Goal: Task Accomplishment & Management: Manage account settings

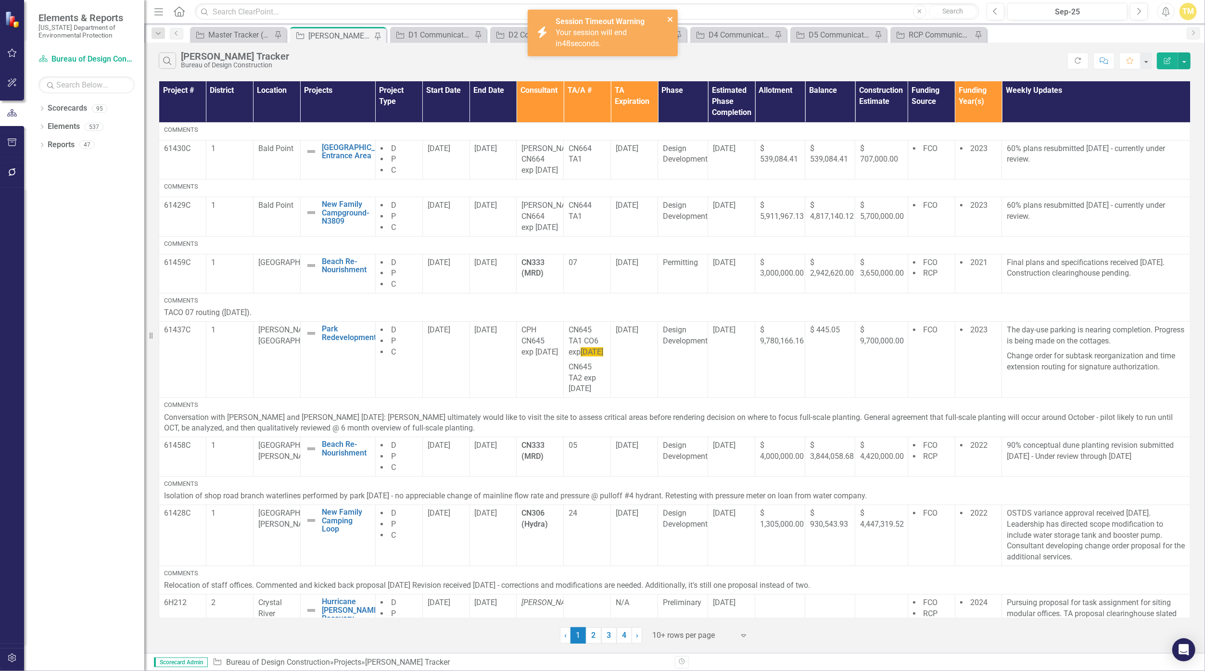
click at [589, 20] on icon "close" at bounding box center [670, 19] width 7 height 8
click at [43, 126] on icon "Dropdown" at bounding box center [41, 127] width 7 height 5
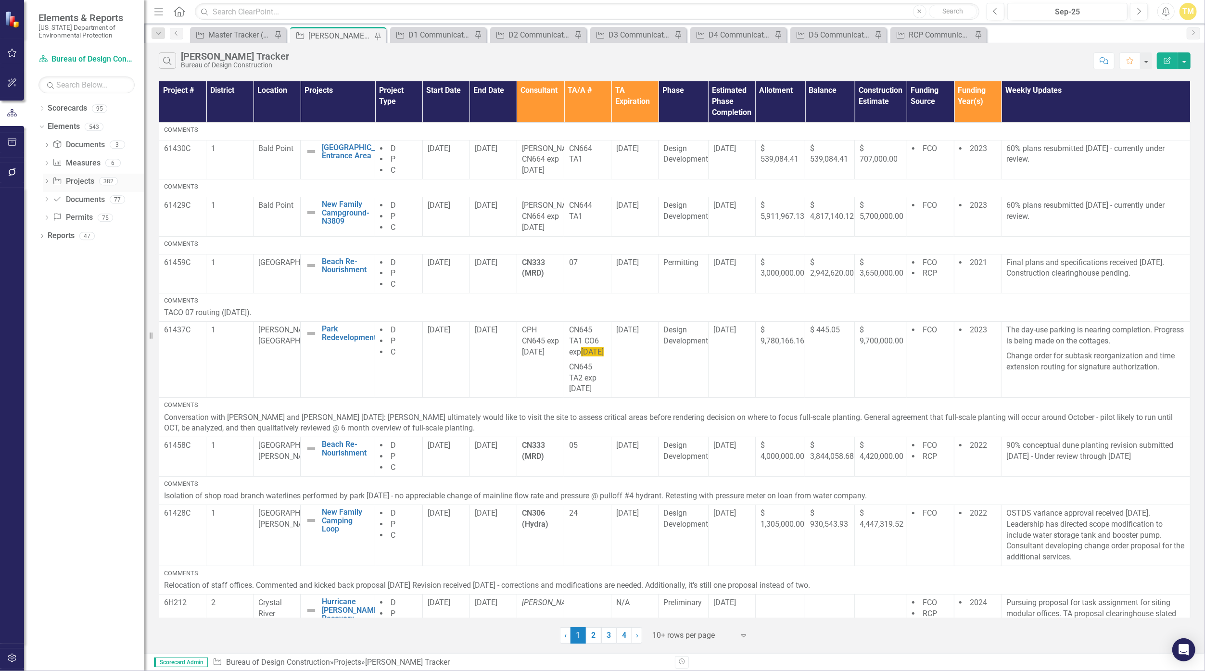
click at [48, 182] on icon "Dropdown" at bounding box center [46, 181] width 7 height 5
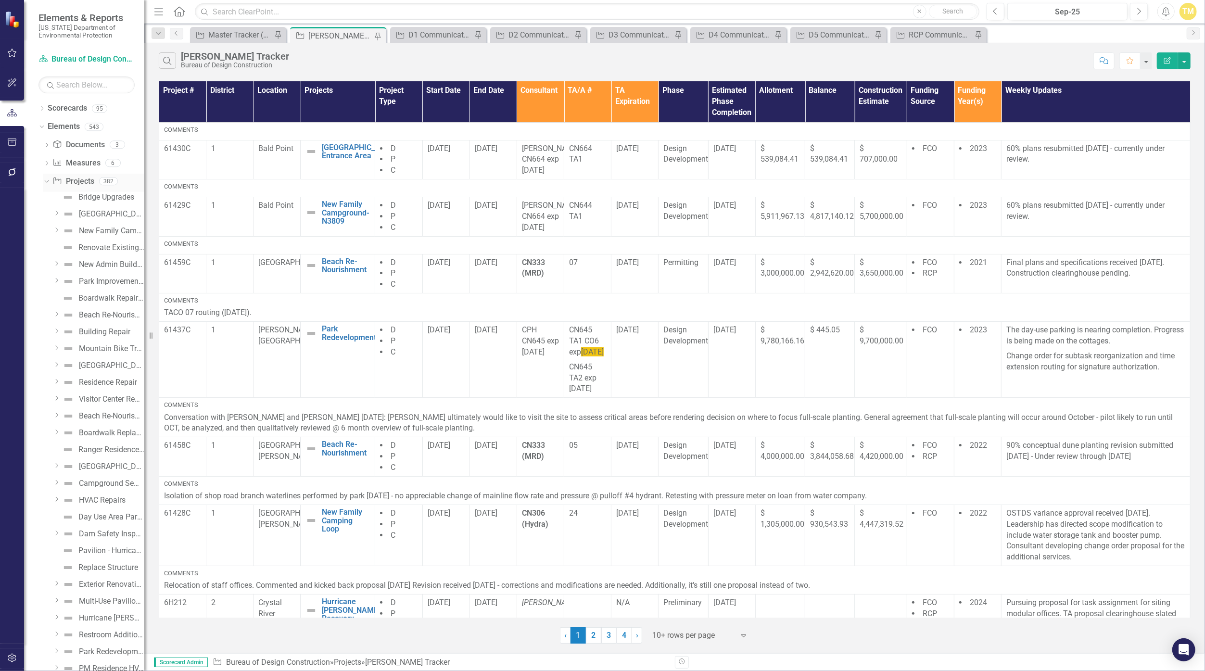
click at [84, 182] on link "Project Projects" at bounding box center [72, 181] width 41 height 11
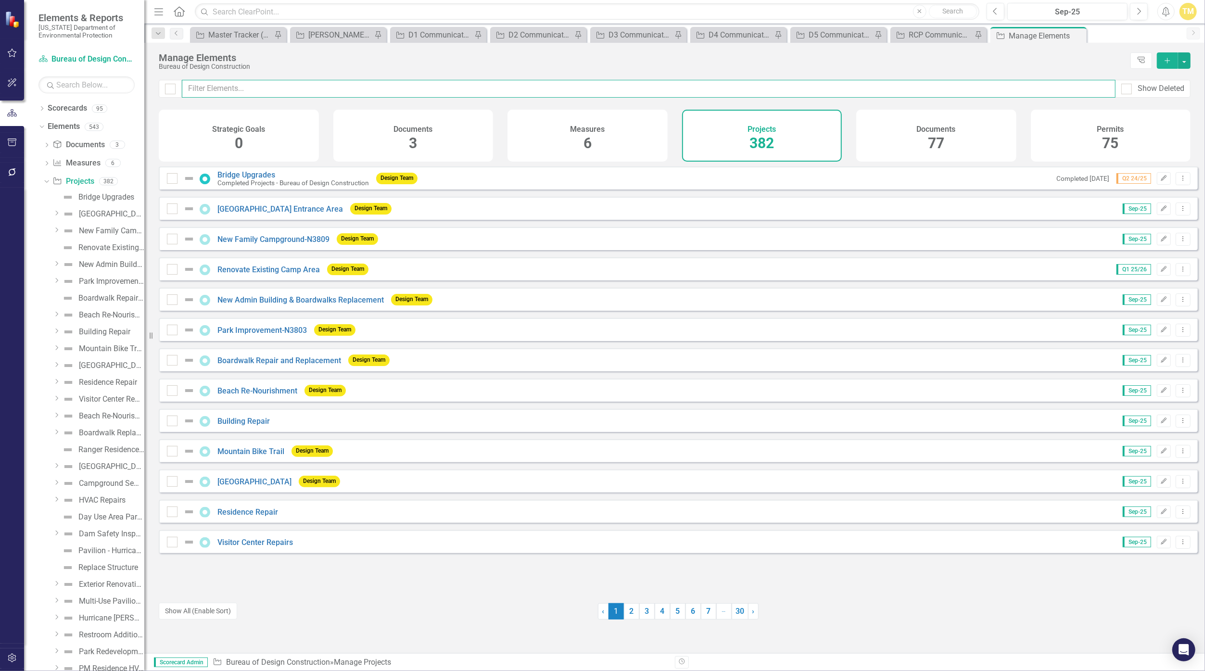
click at [418, 90] on input "text" at bounding box center [648, 89] width 933 height 18
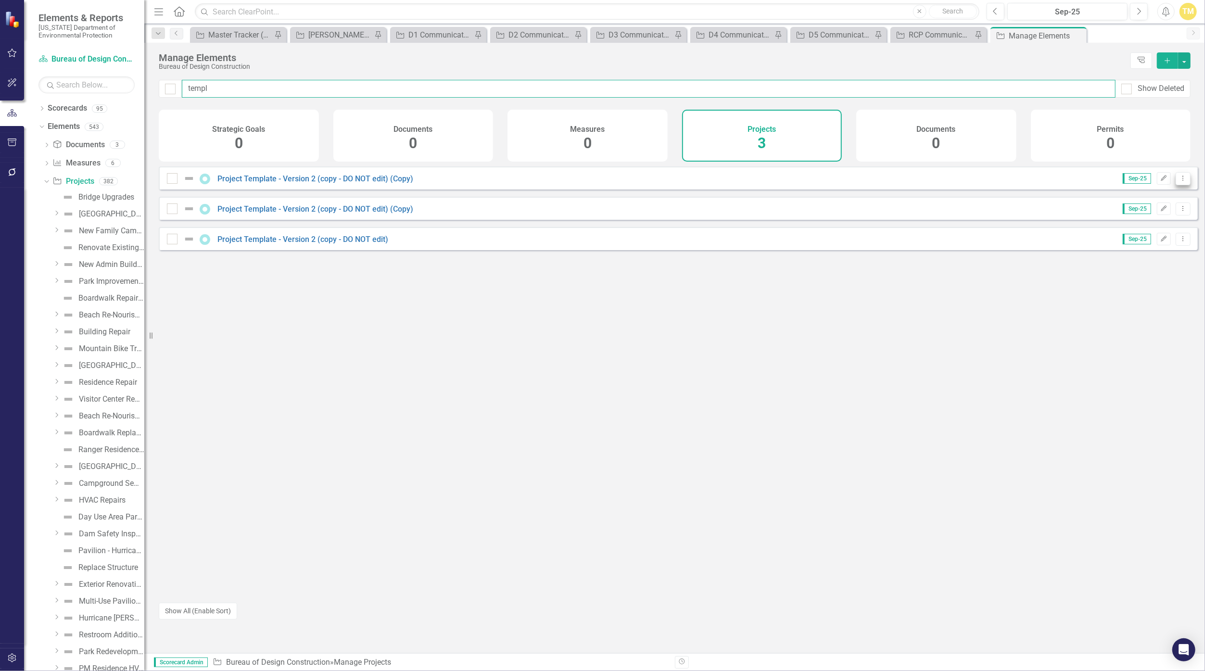
type input "templ"
click at [1175, 185] on button "Dropdown Menu" at bounding box center [1182, 178] width 15 height 13
click at [1145, 235] on link "Copy Duplicate Project" at bounding box center [1142, 237] width 81 height 18
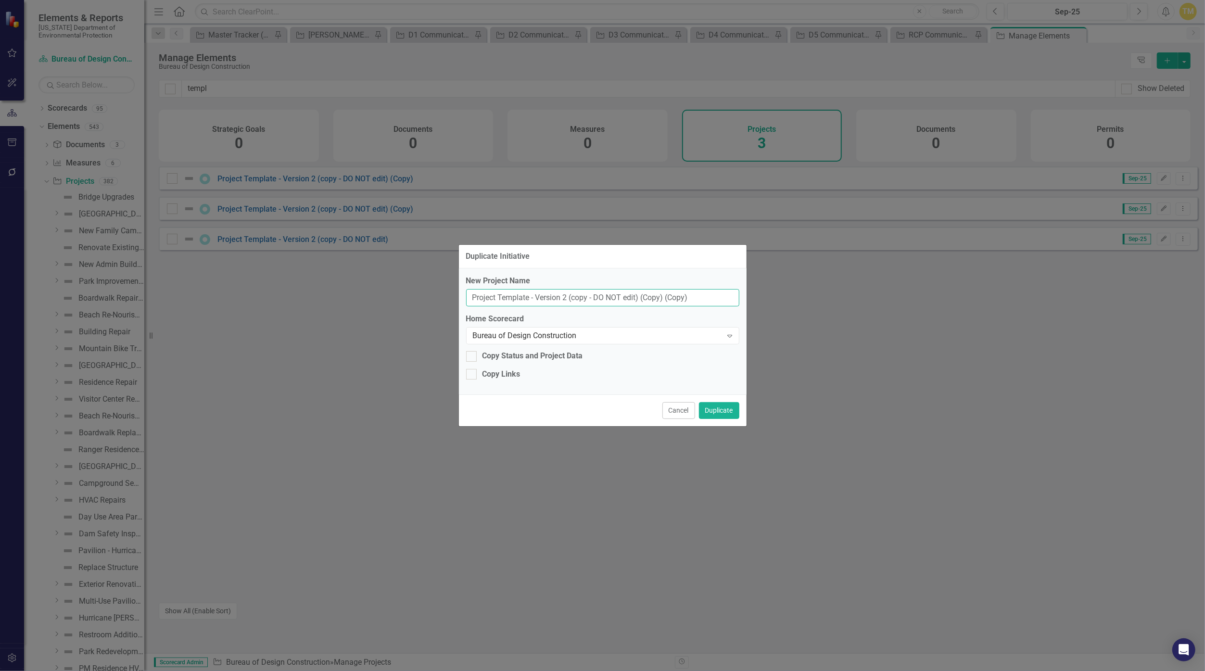
click at [491, 305] on input "Project Template - Version 2 (copy - DO NOT edit) (Copy) (Copy)" at bounding box center [602, 298] width 273 height 18
type input "Cedar Key Museum Hurricane [PERSON_NAME] Recovery"
click at [727, 408] on button "Duplicate" at bounding box center [719, 410] width 40 height 17
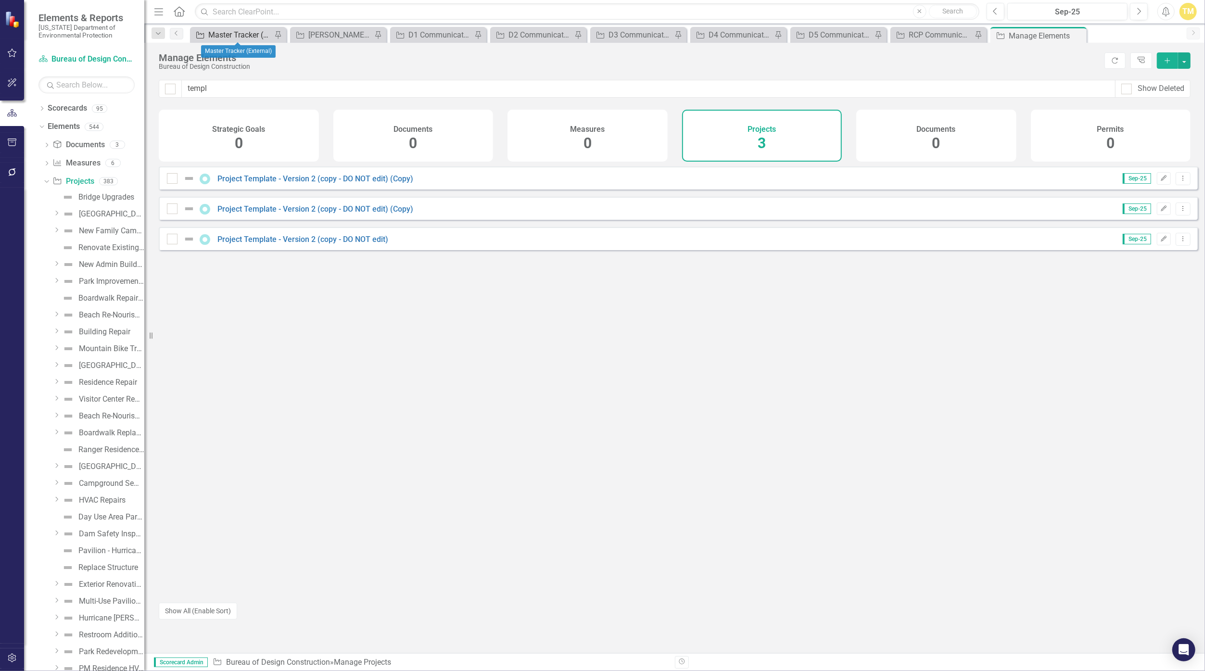
click at [244, 35] on div "Master Tracker (External)" at bounding box center [239, 35] width 63 height 12
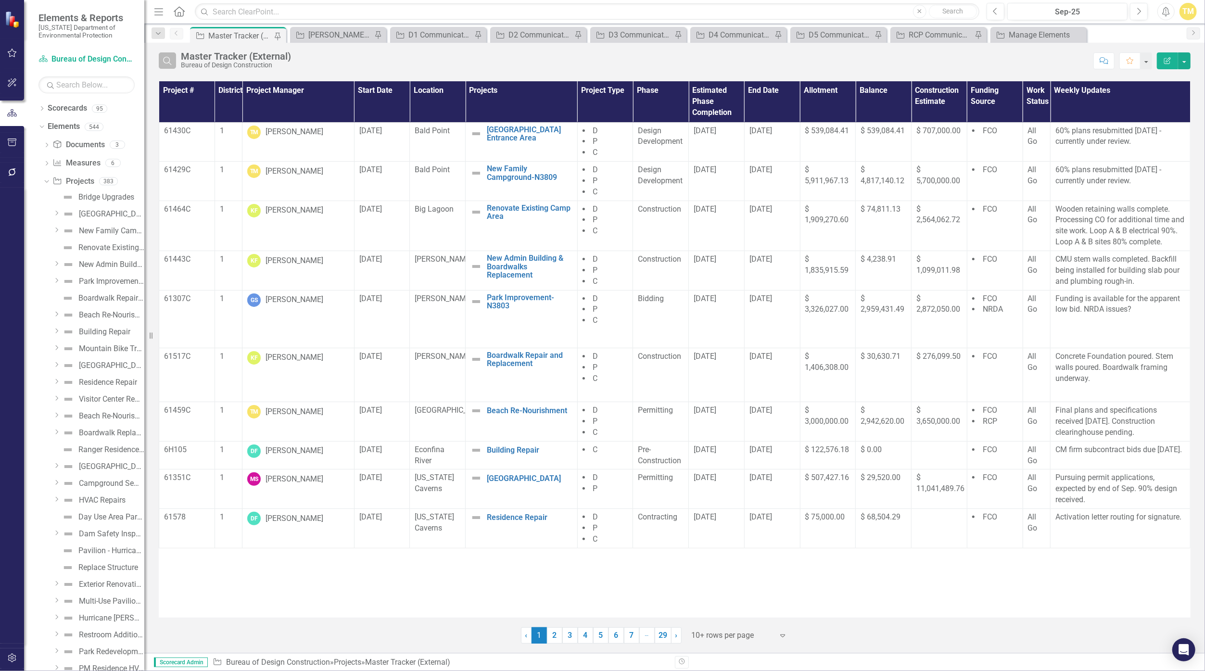
click at [168, 66] on button "Search" at bounding box center [167, 60] width 17 height 16
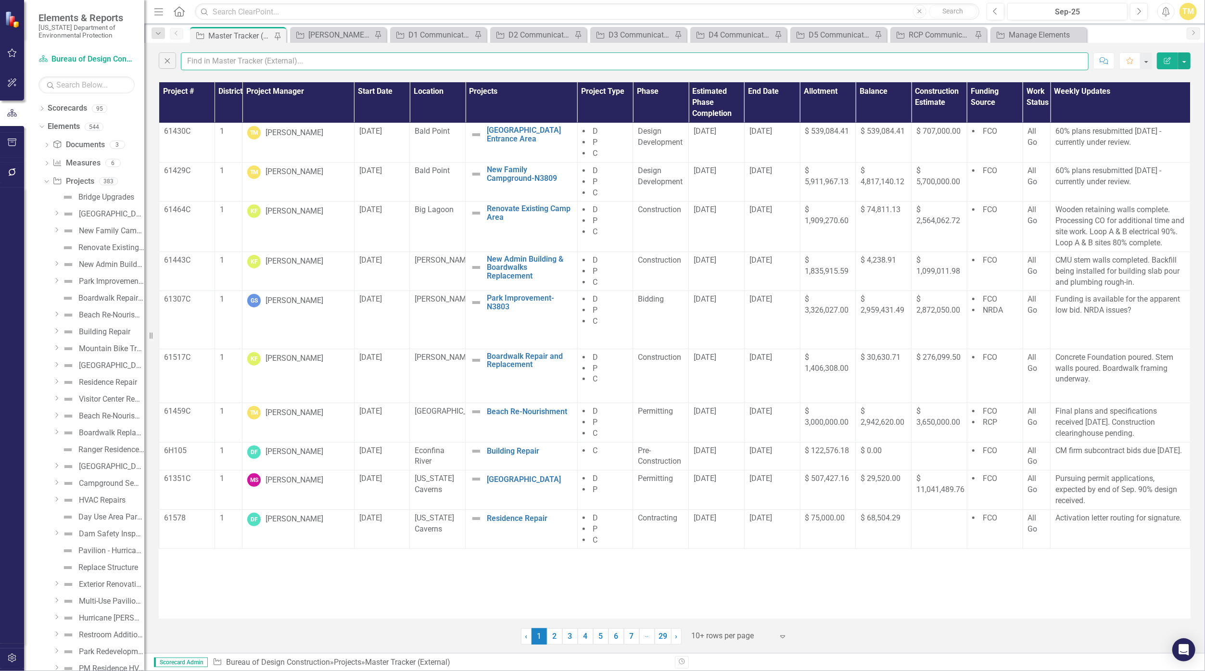
click at [220, 64] on input "text" at bounding box center [634, 61] width 907 height 18
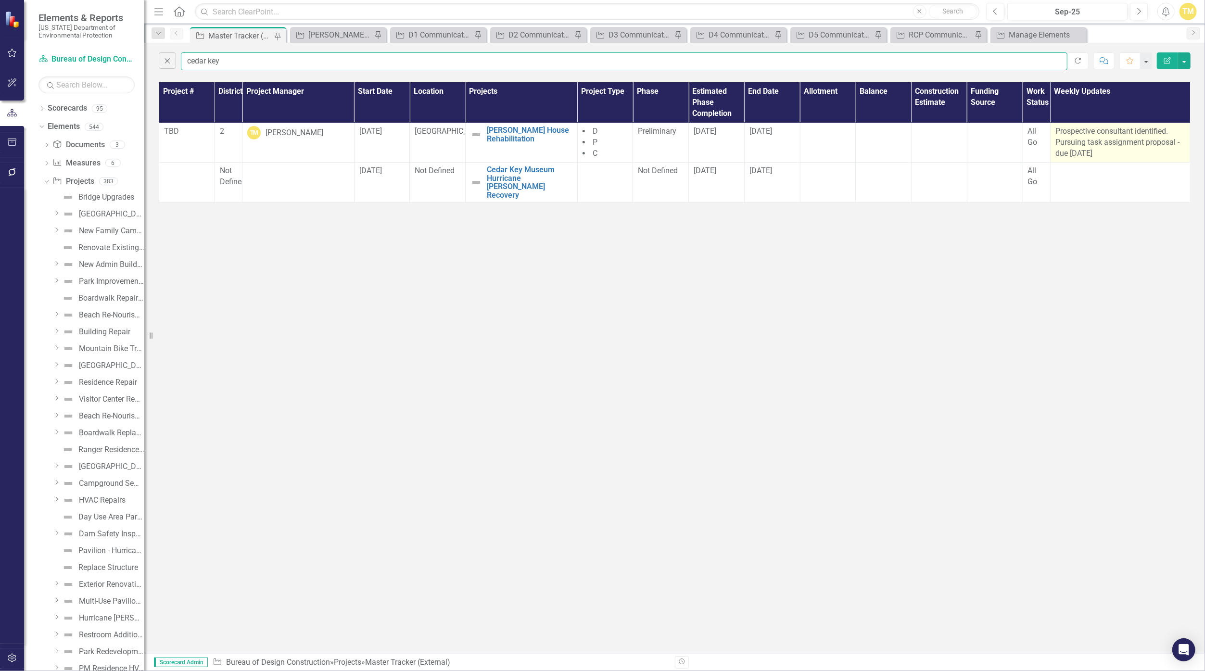
type input "cedar key"
click at [1090, 146] on p "Prospective consultant identified. Pursuing task assignment proposal - due [DAT…" at bounding box center [1120, 142] width 130 height 33
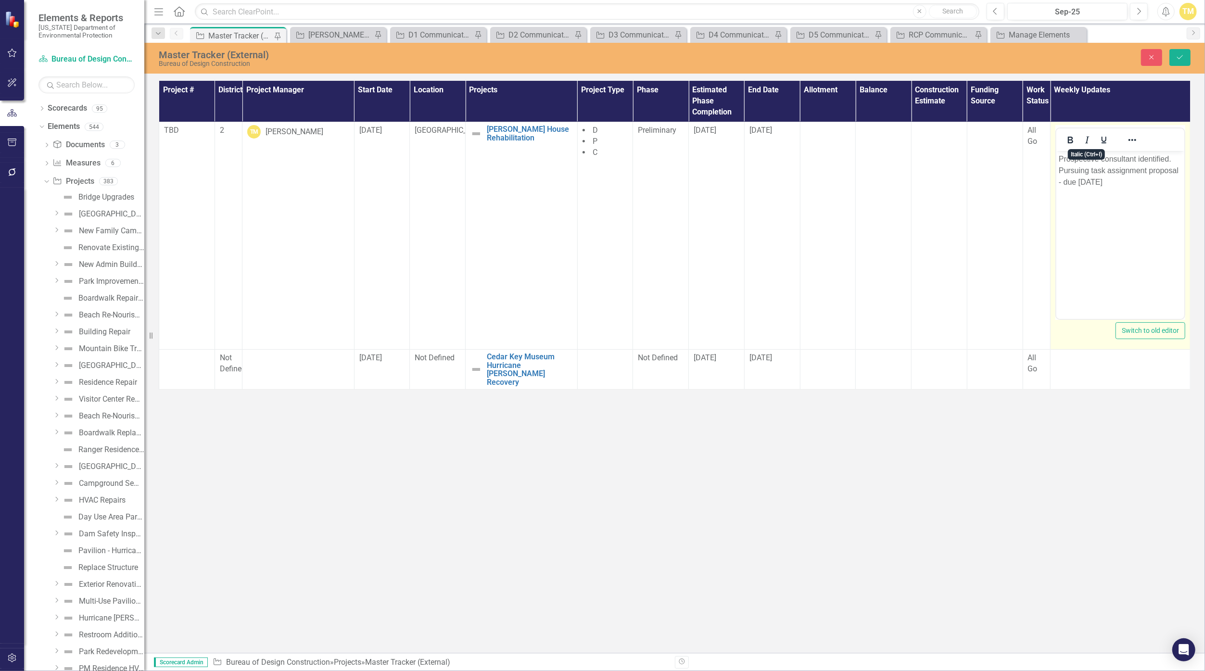
drag, startPoint x: 2146, startPoint y: 296, endPoint x: 1115, endPoint y: 186, distance: 1036.8
click at [1115, 186] on p "Prospective consultant identified. Pursuing task assignment proposal - due [DAT…" at bounding box center [1119, 170] width 123 height 35
drag, startPoint x: 1106, startPoint y: 184, endPoint x: 1038, endPoint y: 150, distance: 76.3
click at [1055, 151] on html "Prospective consultant identified. Pursuing task assignment proposal - due [DAT…" at bounding box center [1119, 223] width 128 height 144
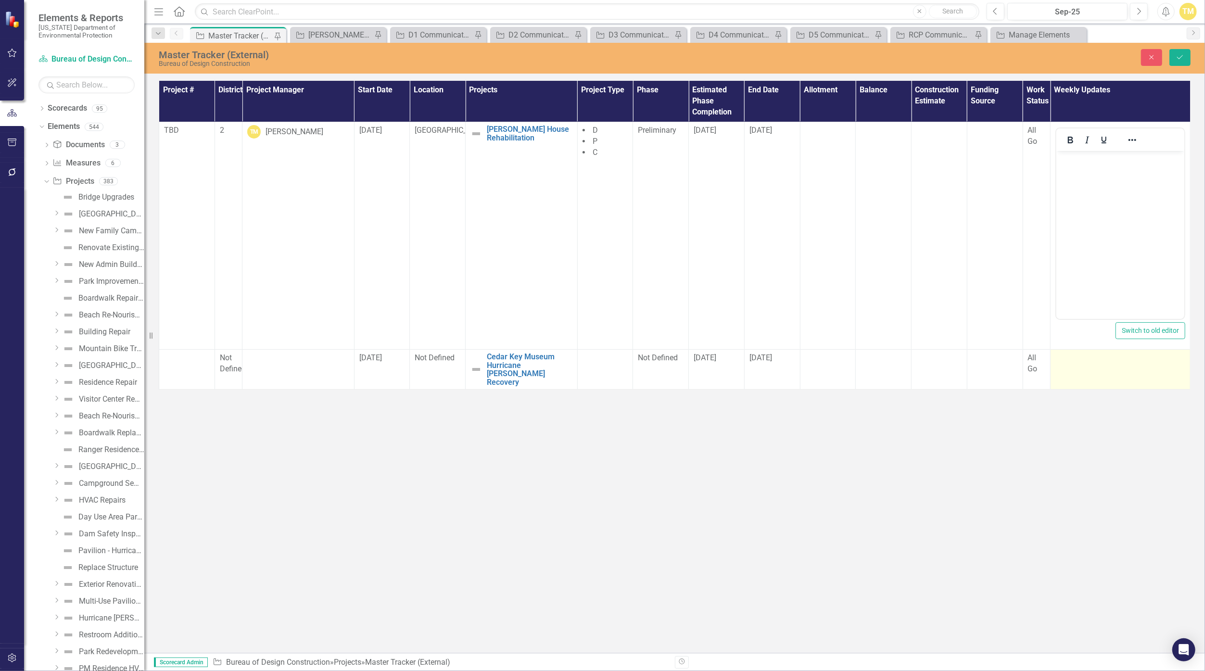
click at [1081, 357] on div at bounding box center [1120, 358] width 130 height 12
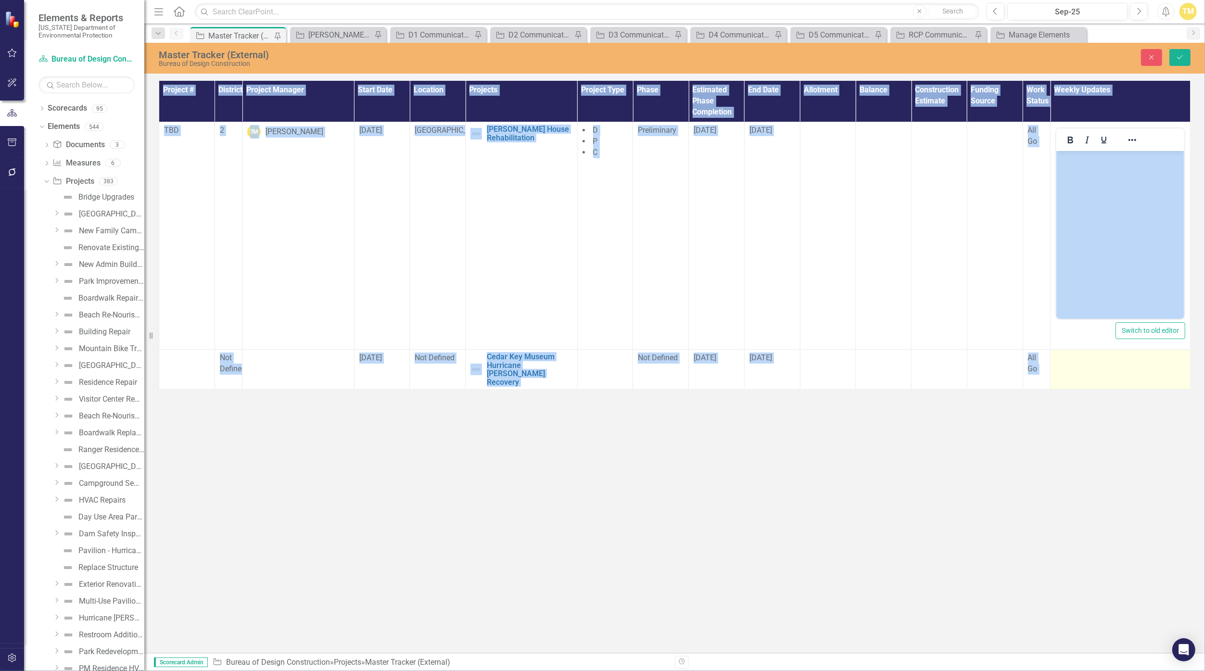
click at [1081, 357] on div at bounding box center [1120, 358] width 130 height 12
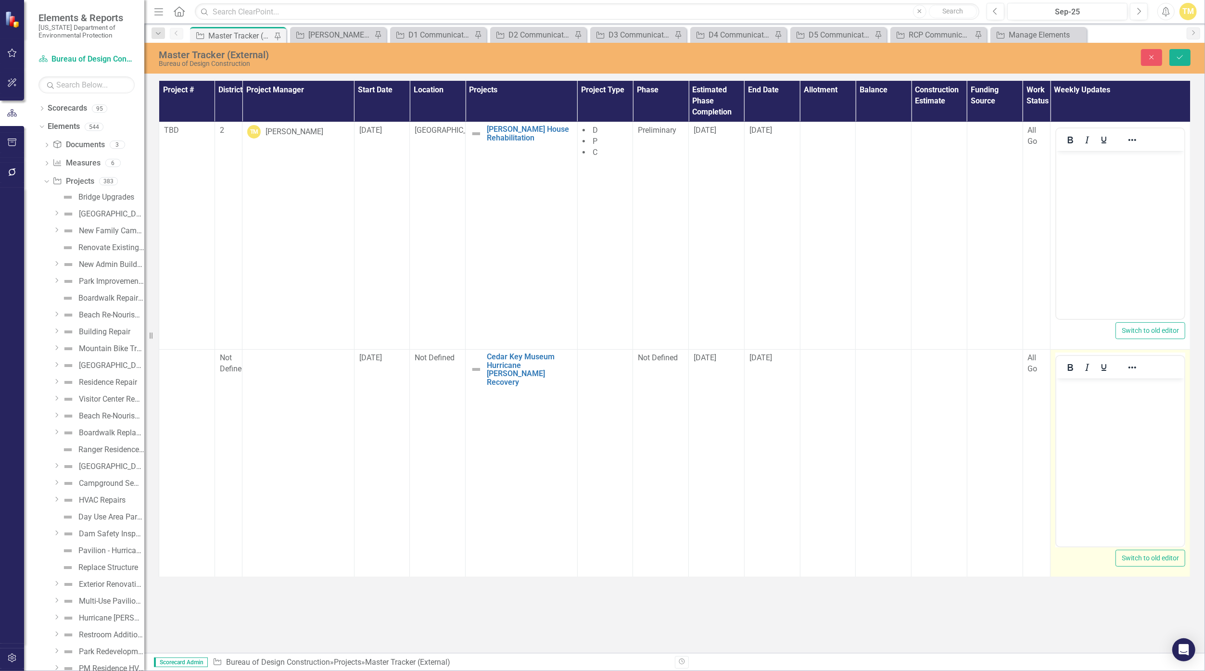
click at [1081, 358] on div at bounding box center [1087, 367] width 62 height 19
drag, startPoint x: 2137, startPoint y: 735, endPoint x: 1089, endPoint y: 412, distance: 1096.5
click at [1089, 412] on body "Rich Text Area. Press ALT-0 for help." at bounding box center [1119, 450] width 128 height 144
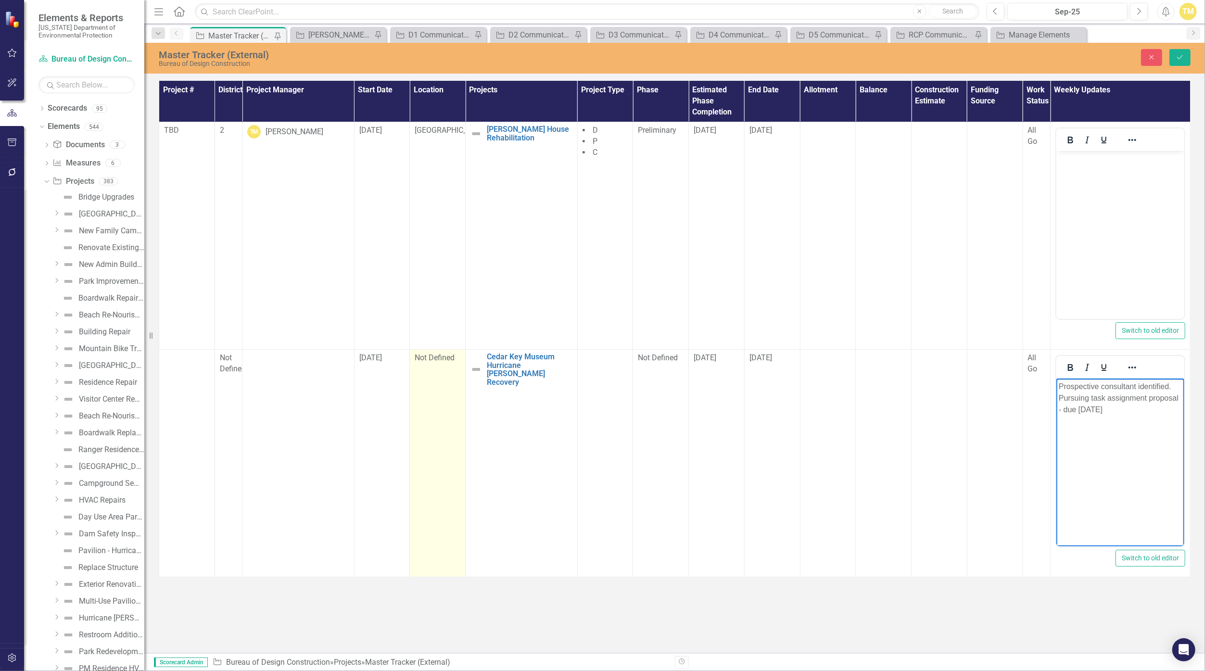
click at [432, 371] on td "Not Defined" at bounding box center [438, 462] width 56 height 227
drag, startPoint x: 432, startPoint y: 371, endPoint x: 430, endPoint y: 364, distance: 6.5
click at [430, 364] on div "Not Defined" at bounding box center [432, 361] width 22 height 11
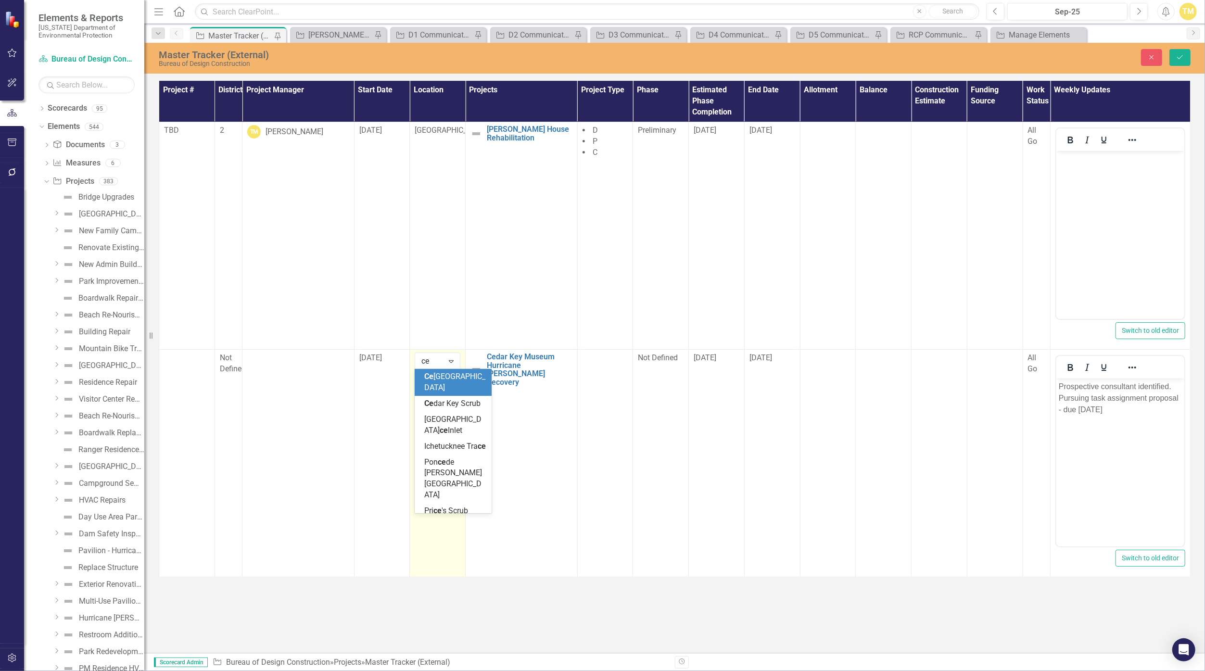
type input "ced"
click at [430, 364] on div "[GEOGRAPHIC_DATA]" at bounding box center [432, 361] width 22 height 11
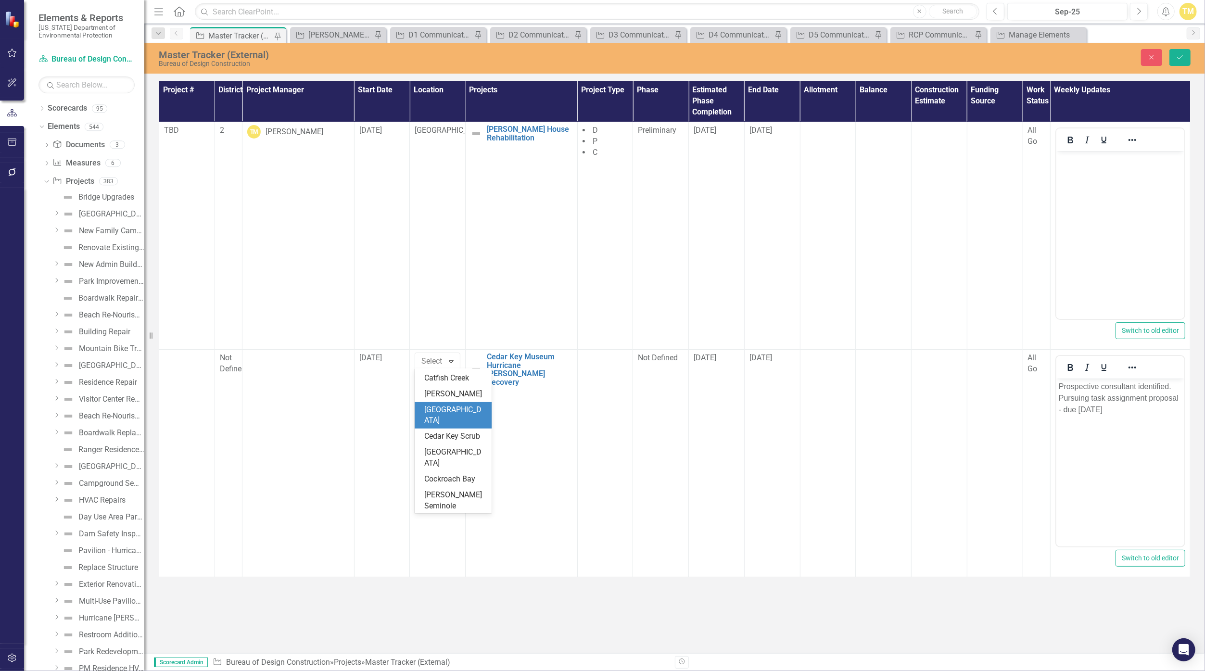
click at [438, 404] on div "[GEOGRAPHIC_DATA]" at bounding box center [455, 415] width 62 height 22
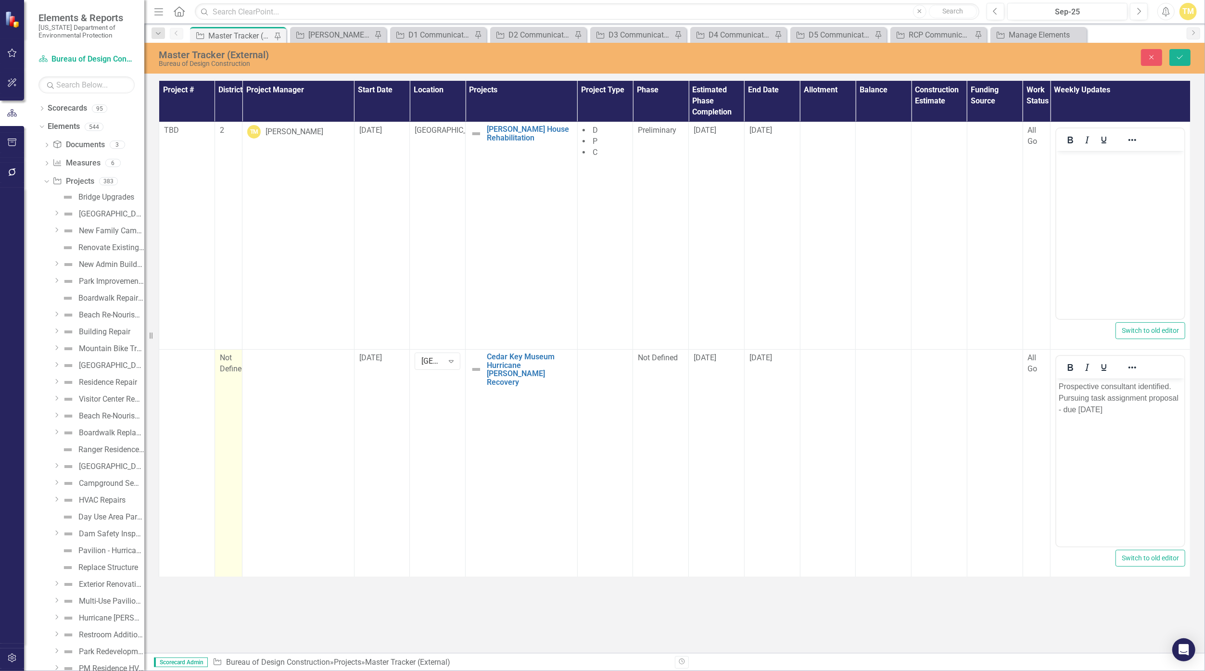
click at [231, 365] on span "Not Defined" at bounding box center [233, 363] width 26 height 20
click at [231, 365] on icon "Expand" at bounding box center [231, 363] width 10 height 8
click at [233, 401] on div "2" at bounding box center [257, 395] width 77 height 16
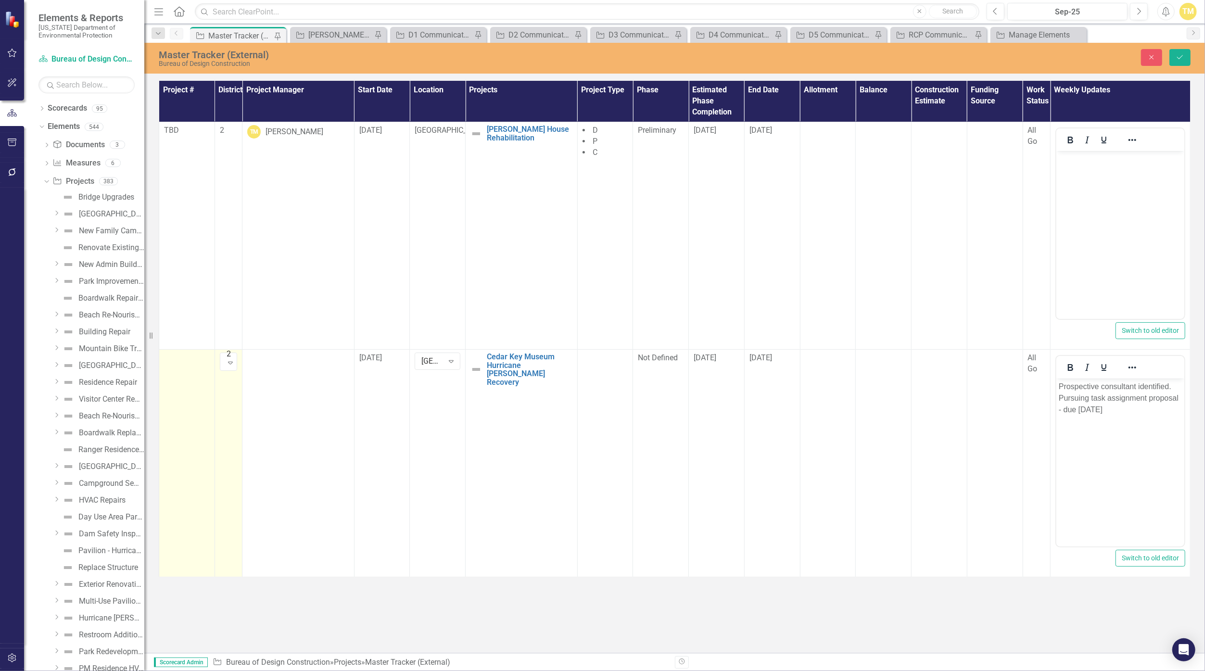
click at [195, 379] on td at bounding box center [187, 462] width 56 height 227
click at [181, 410] on body "Rich Text Area. Press ALT-0 for help." at bounding box center [186, 450] width 44 height 144
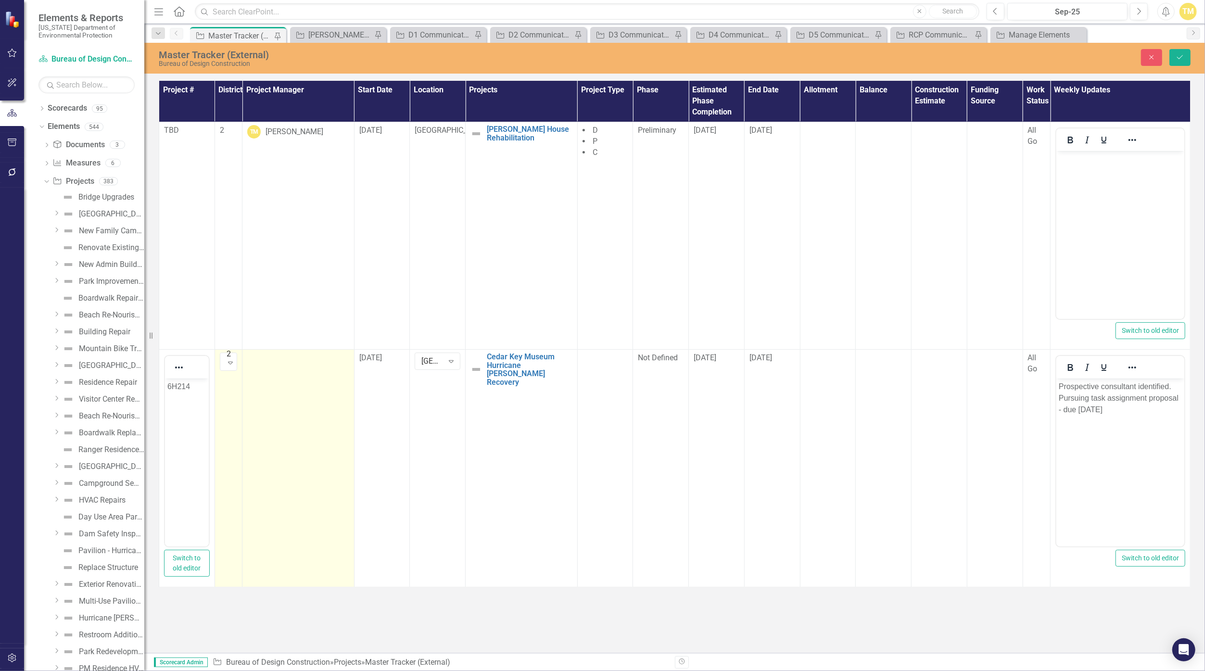
click at [298, 374] on td at bounding box center [298, 468] width 112 height 238
drag, startPoint x: 298, startPoint y: 374, endPoint x: 339, endPoint y: 362, distance: 43.1
click at [339, 362] on icon "Expand" at bounding box center [340, 361] width 10 height 8
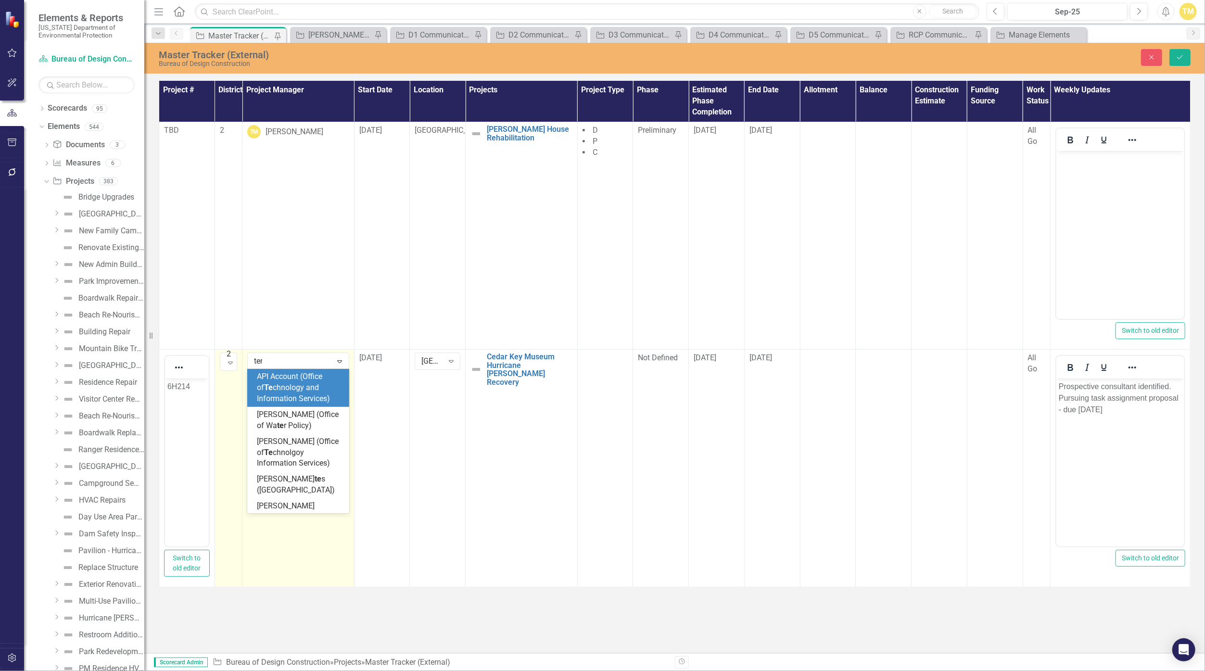
type input "terr"
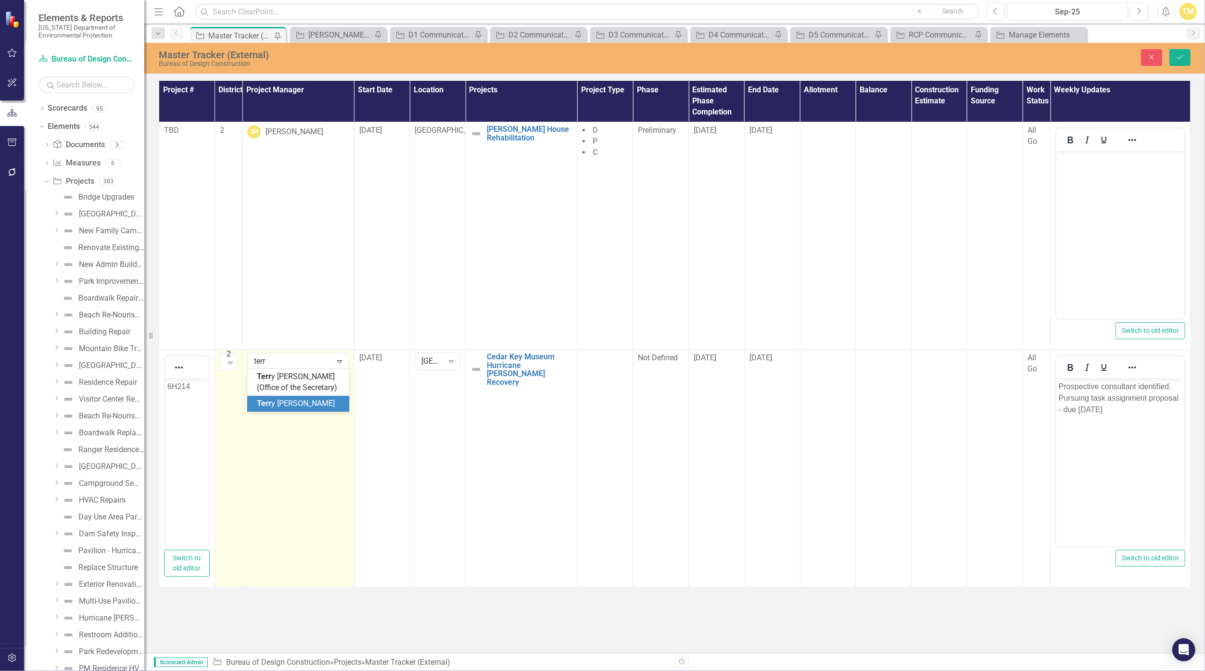
click at [311, 407] on span "Terr y [PERSON_NAME]" at bounding box center [296, 403] width 78 height 9
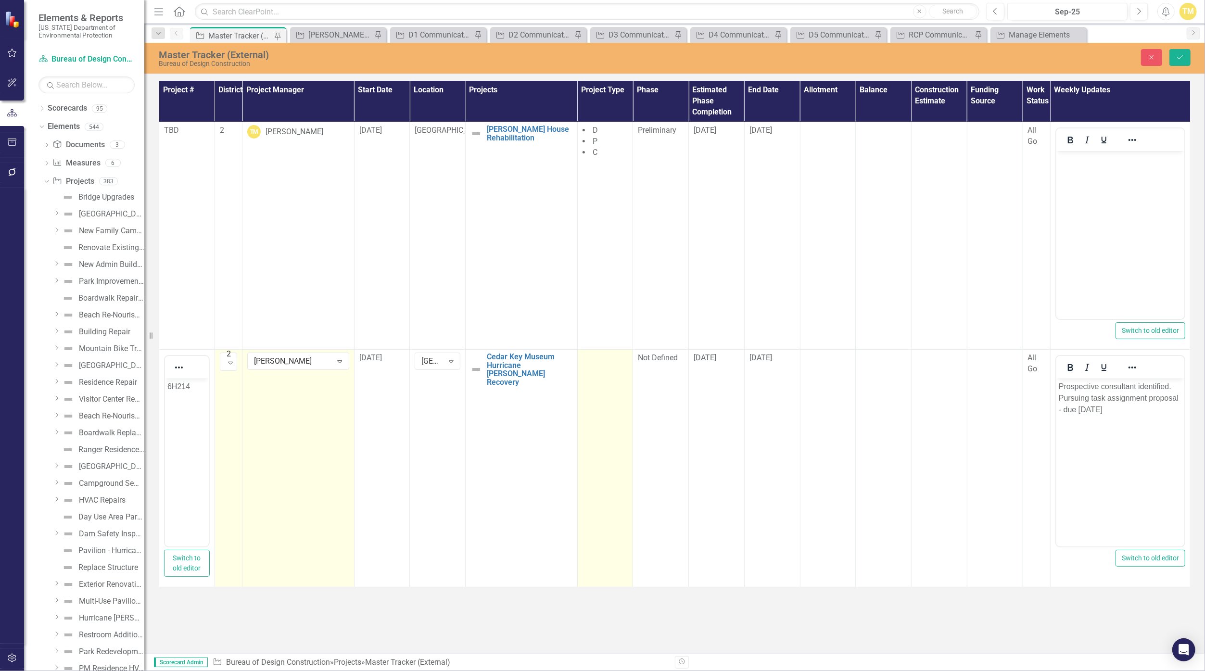
click at [587, 367] on td at bounding box center [605, 468] width 56 height 238
drag, startPoint x: 587, startPoint y: 367, endPoint x: 620, endPoint y: 363, distance: 33.5
click at [620, 363] on icon "Expand" at bounding box center [619, 361] width 10 height 8
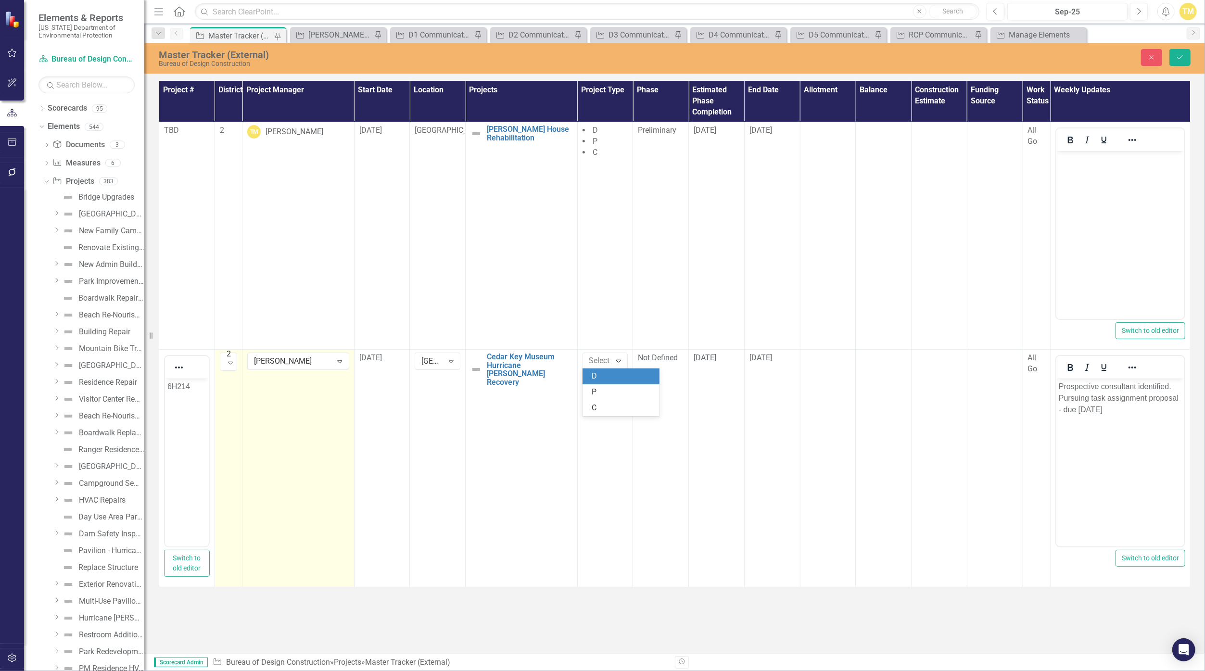
click at [612, 382] on div "D" at bounding box center [623, 376] width 62 height 11
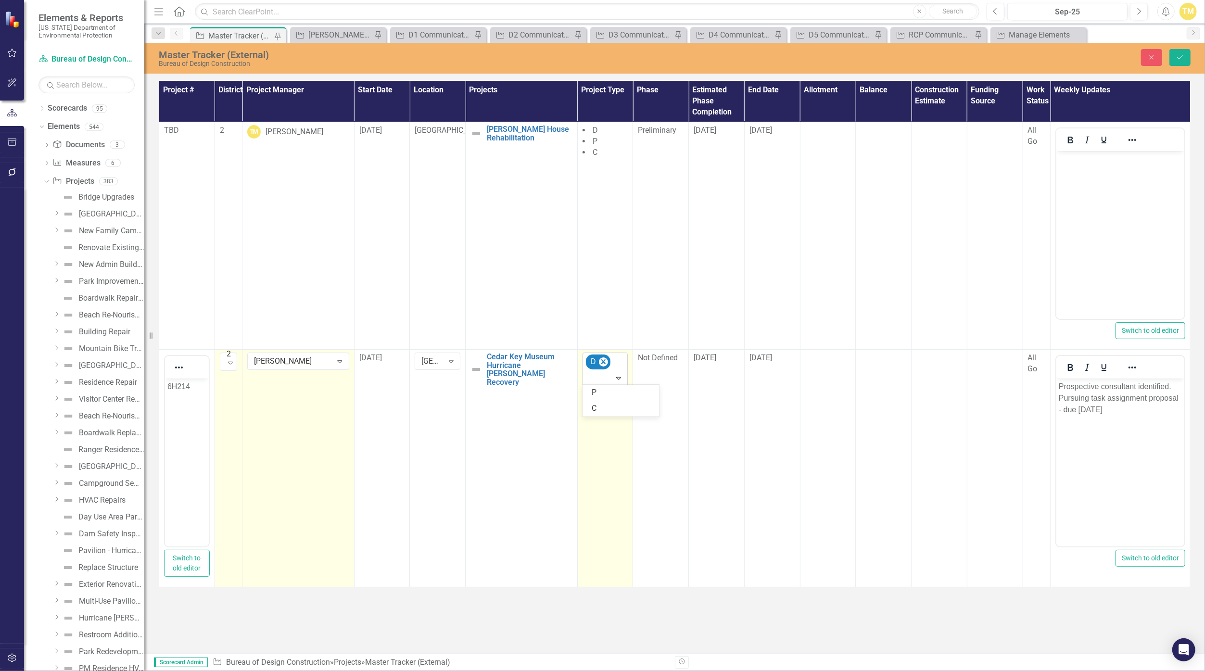
click at [620, 375] on icon "Expand" at bounding box center [619, 378] width 10 height 8
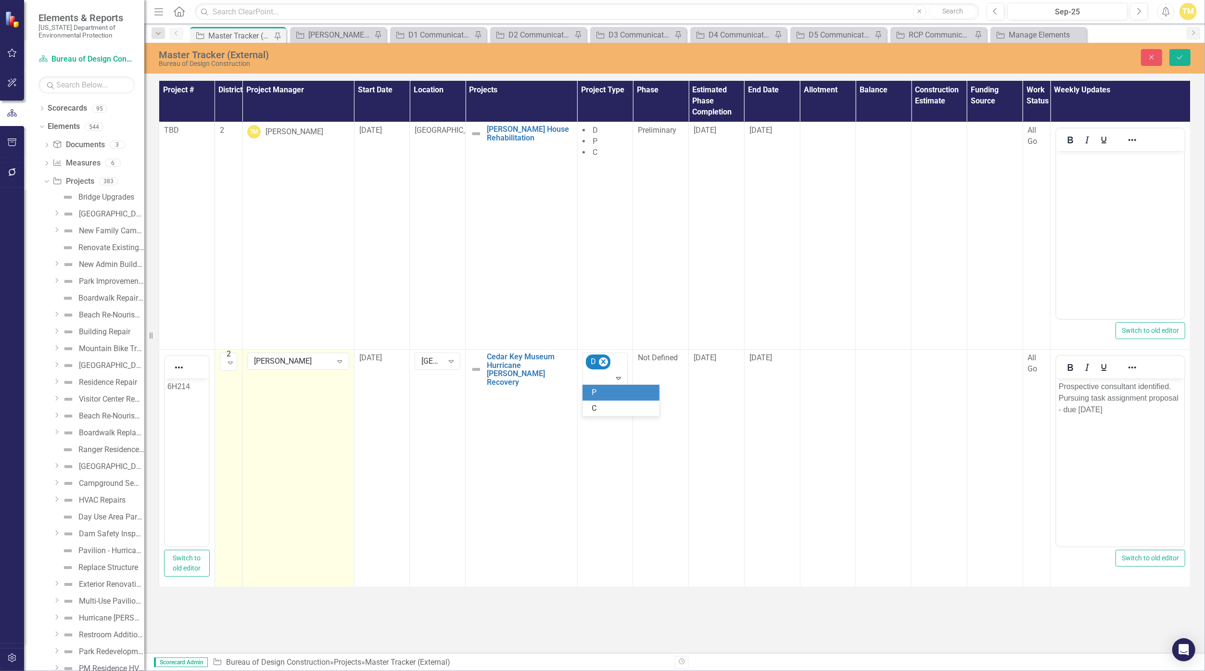
click at [616, 389] on div "P" at bounding box center [623, 392] width 62 height 11
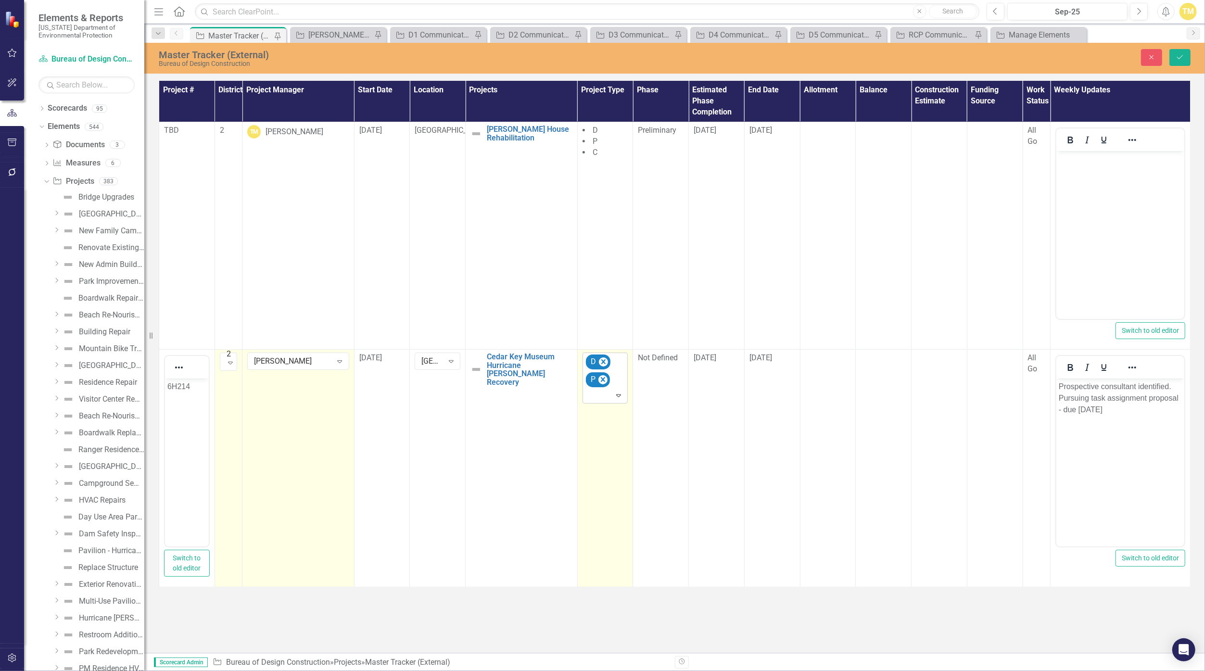
click at [621, 392] on icon "Expand" at bounding box center [619, 395] width 10 height 8
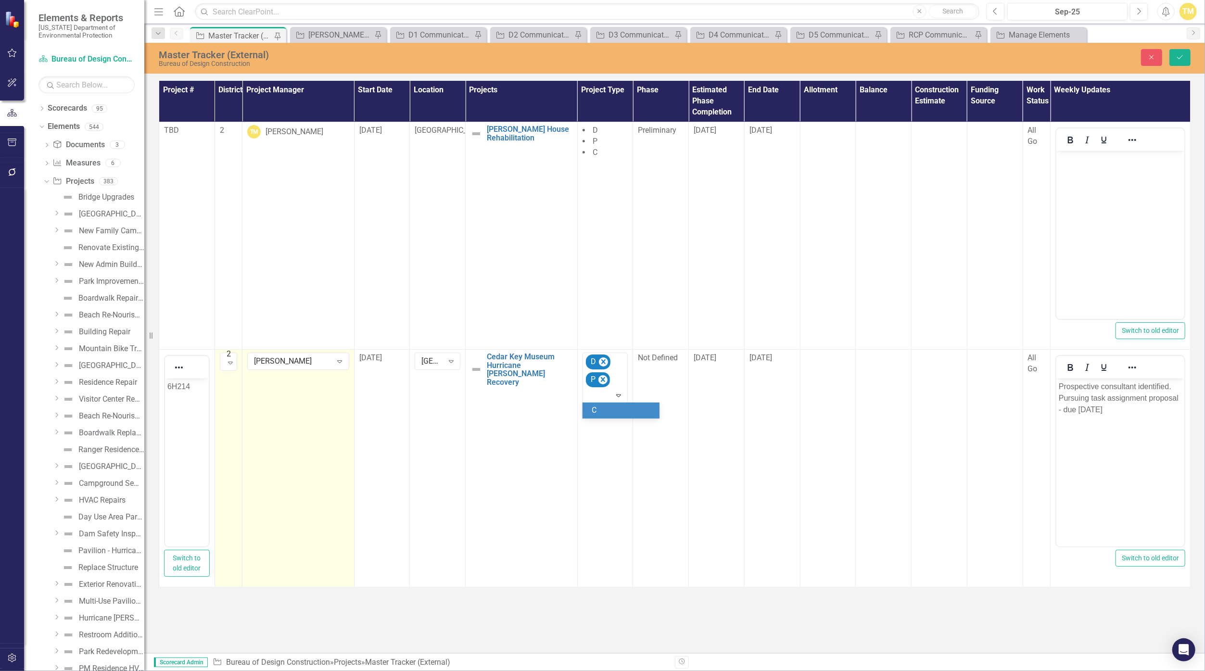
click at [612, 414] on div "C" at bounding box center [623, 410] width 62 height 11
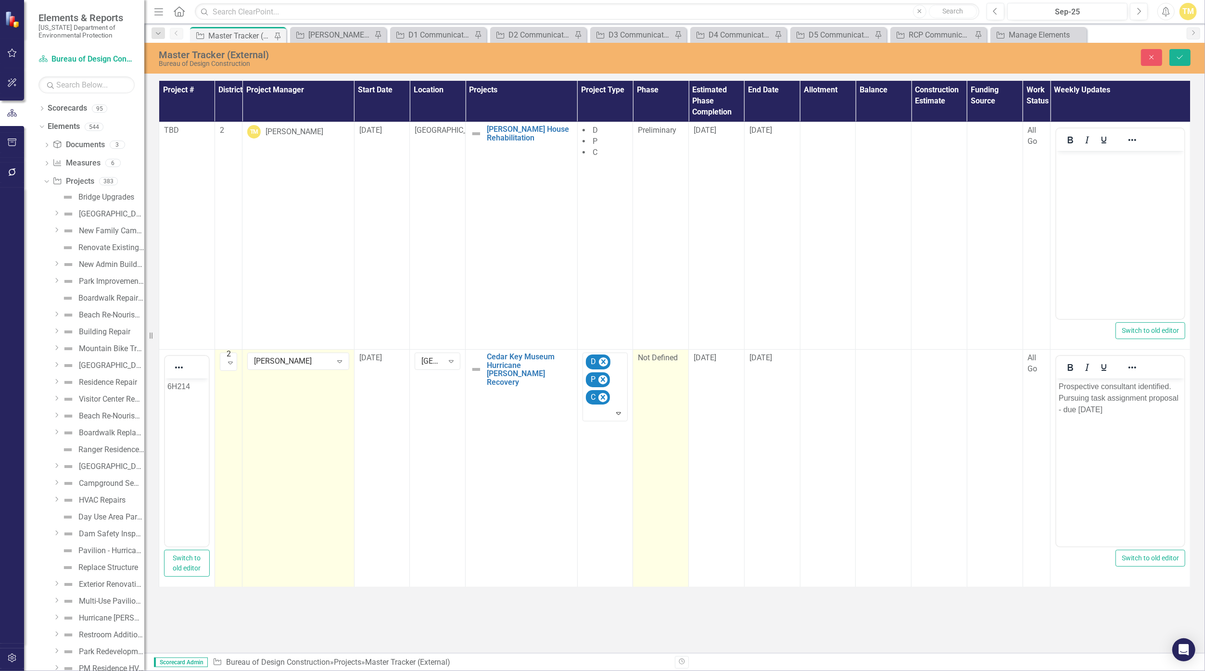
click at [671, 360] on span "Not Defined" at bounding box center [658, 357] width 40 height 9
click at [672, 361] on icon "Expand" at bounding box center [674, 361] width 10 height 8
click at [677, 388] on div "Preliminary" at bounding box center [678, 393] width 62 height 11
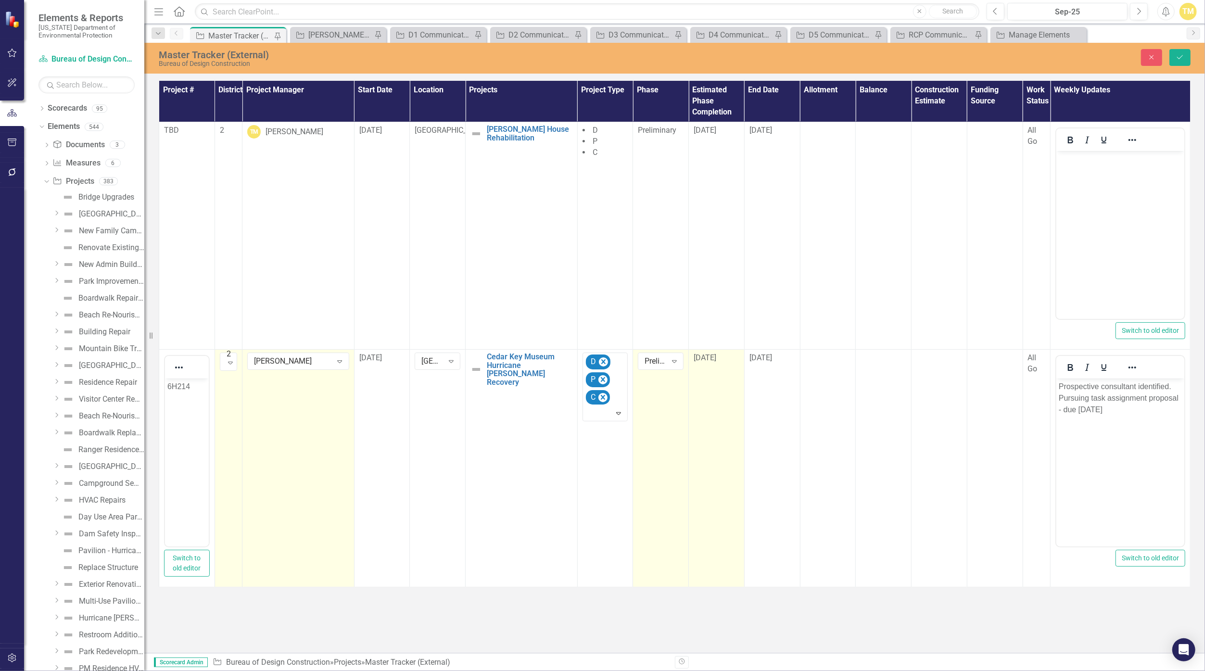
click at [727, 357] on div "[DATE]" at bounding box center [716, 357] width 46 height 11
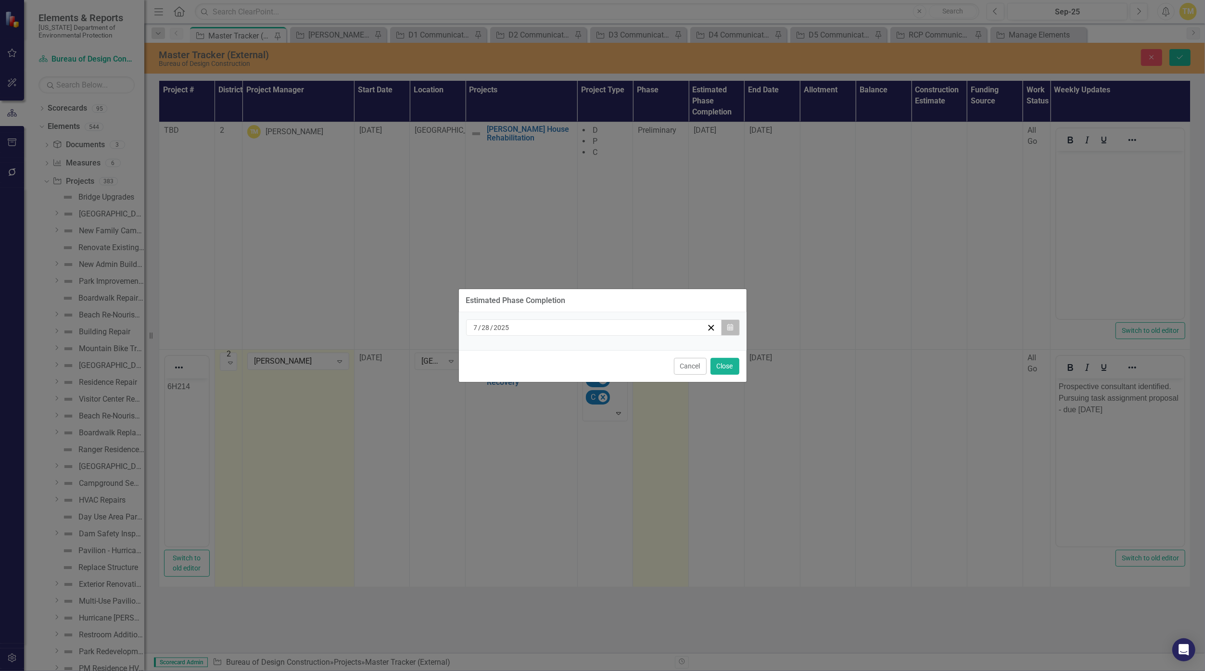
click at [728, 330] on button "Calendar" at bounding box center [730, 327] width 18 height 16
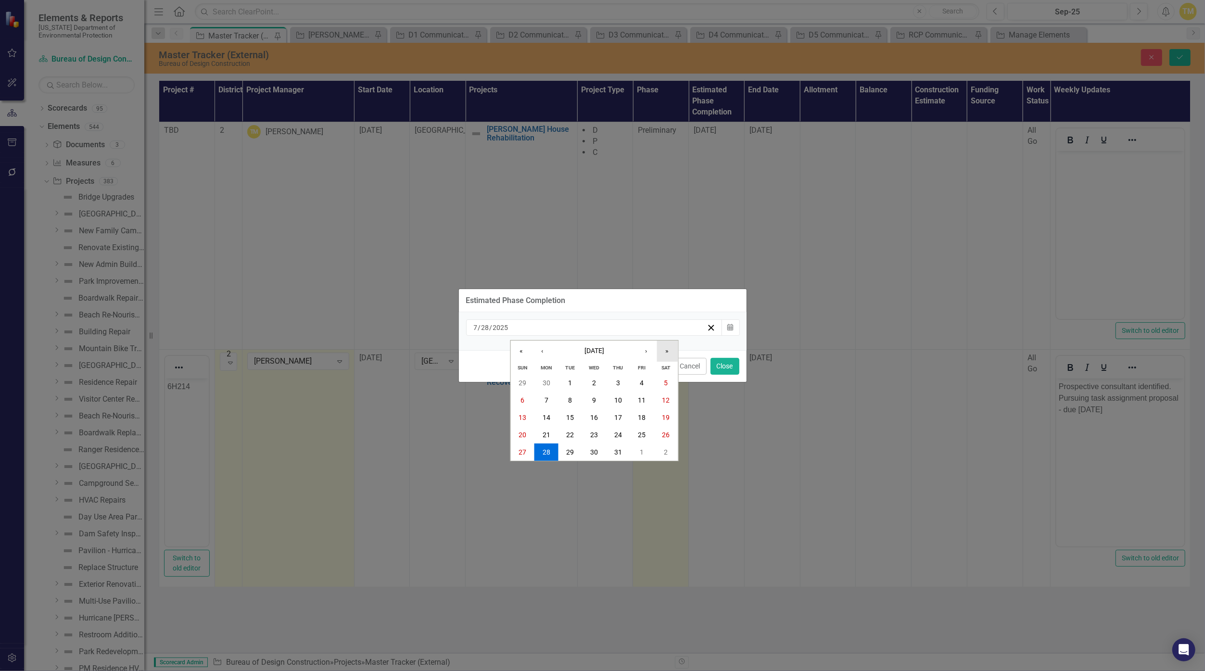
click at [660, 350] on button "»" at bounding box center [666, 350] width 21 height 21
drag, startPoint x: 515, startPoint y: 344, endPoint x: 579, endPoint y: 352, distance: 63.9
click at [517, 345] on button "«" at bounding box center [520, 350] width 21 height 21
click at [647, 354] on button "›" at bounding box center [645, 350] width 21 height 21
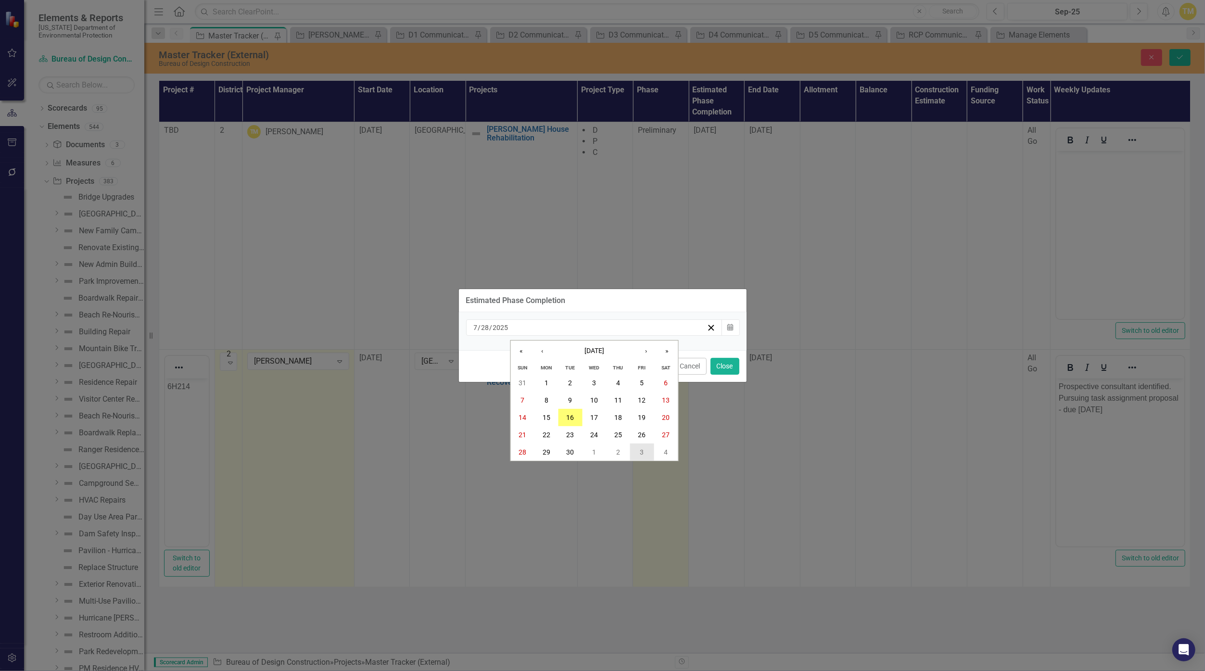
click at [643, 445] on button "3" at bounding box center [642, 451] width 24 height 17
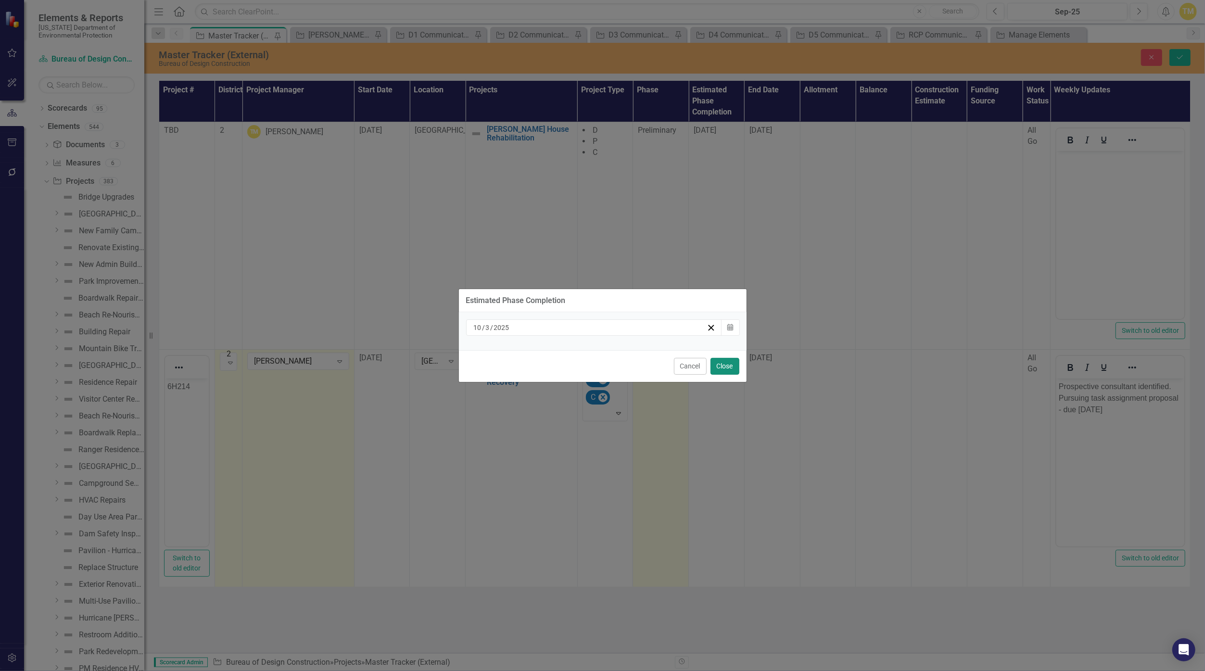
click at [720, 369] on button "Close" at bounding box center [724, 366] width 29 height 17
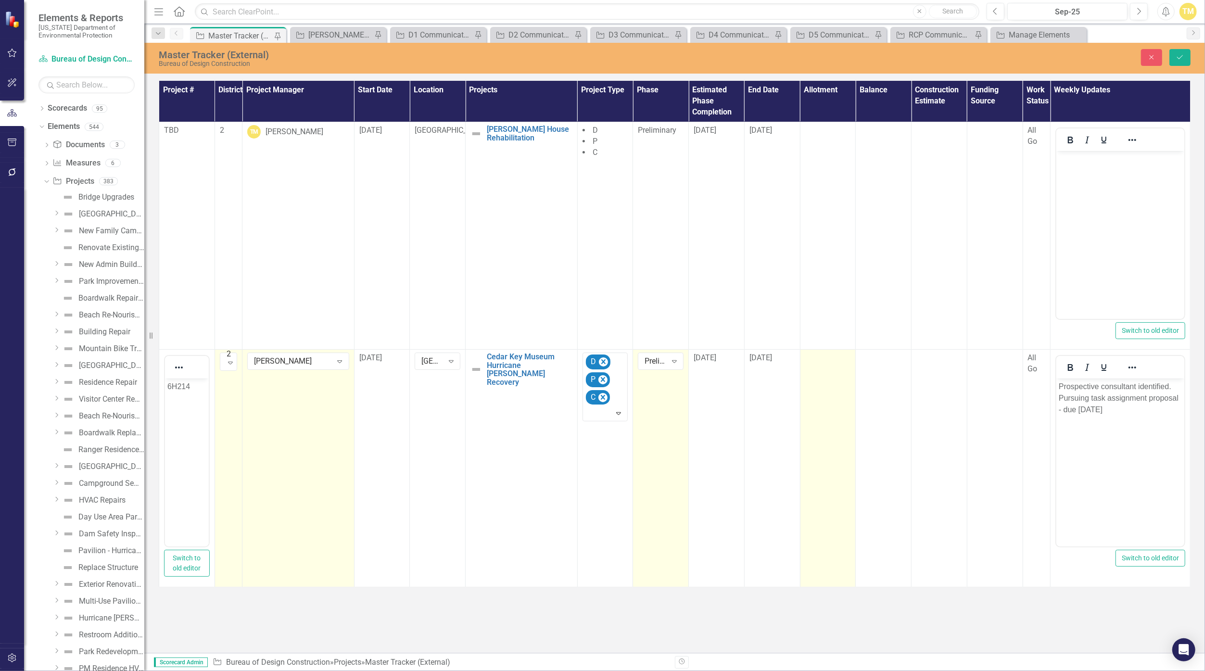
click at [818, 358] on div at bounding box center [828, 358] width 46 height 12
click at [818, 358] on input "number" at bounding box center [828, 361] width 46 height 18
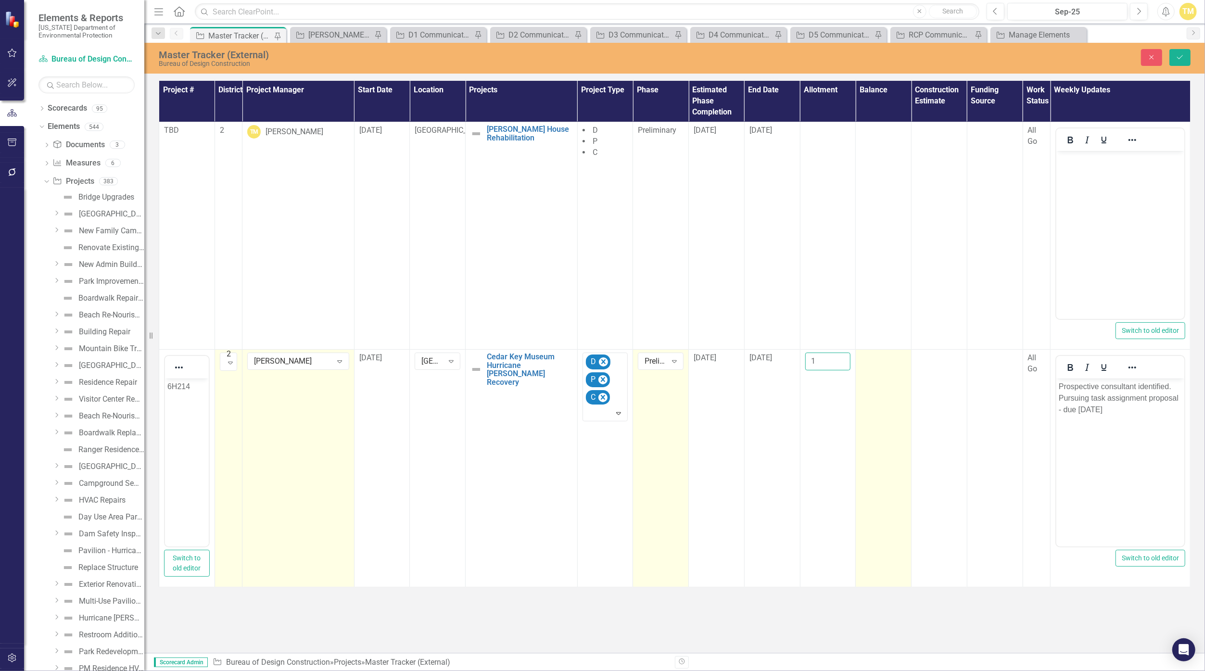
type input "1"
click at [882, 374] on td at bounding box center [883, 468] width 56 height 238
click at [895, 371] on td at bounding box center [883, 468] width 56 height 238
click at [890, 362] on input "number" at bounding box center [883, 361] width 46 height 18
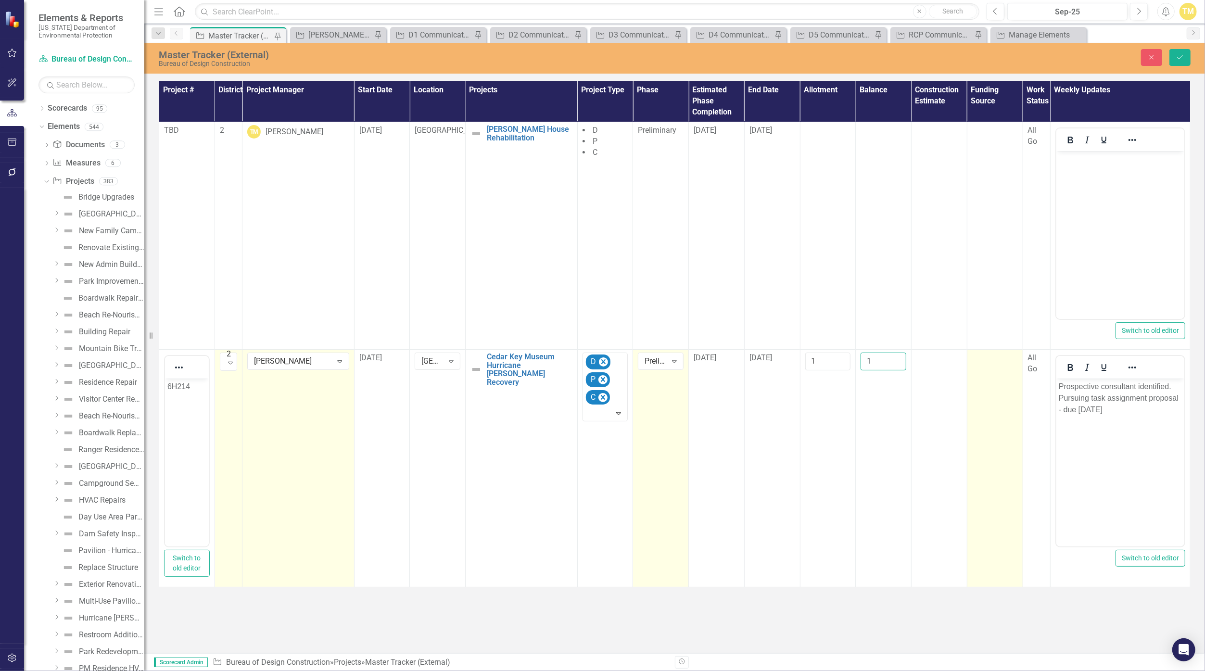
type input "1"
click at [983, 375] on td at bounding box center [994, 468] width 56 height 238
drag, startPoint x: 983, startPoint y: 375, endPoint x: 981, endPoint y: 364, distance: 11.7
click at [981, 364] on div at bounding box center [991, 360] width 32 height 13
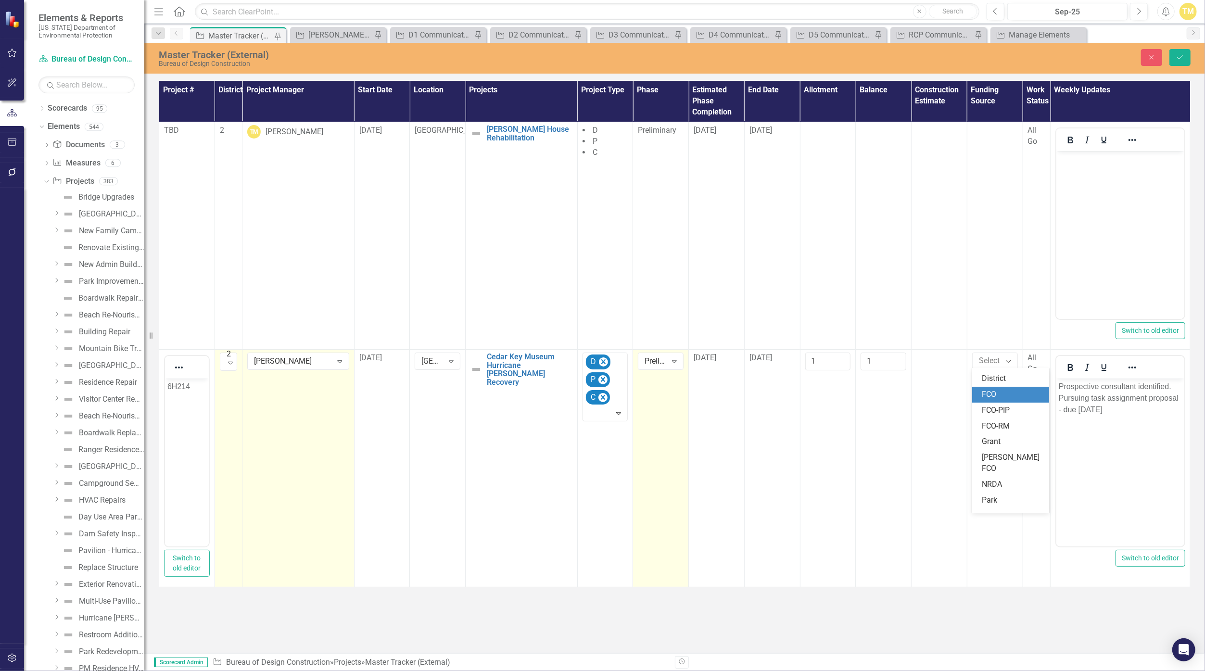
scroll to position [0, 0]
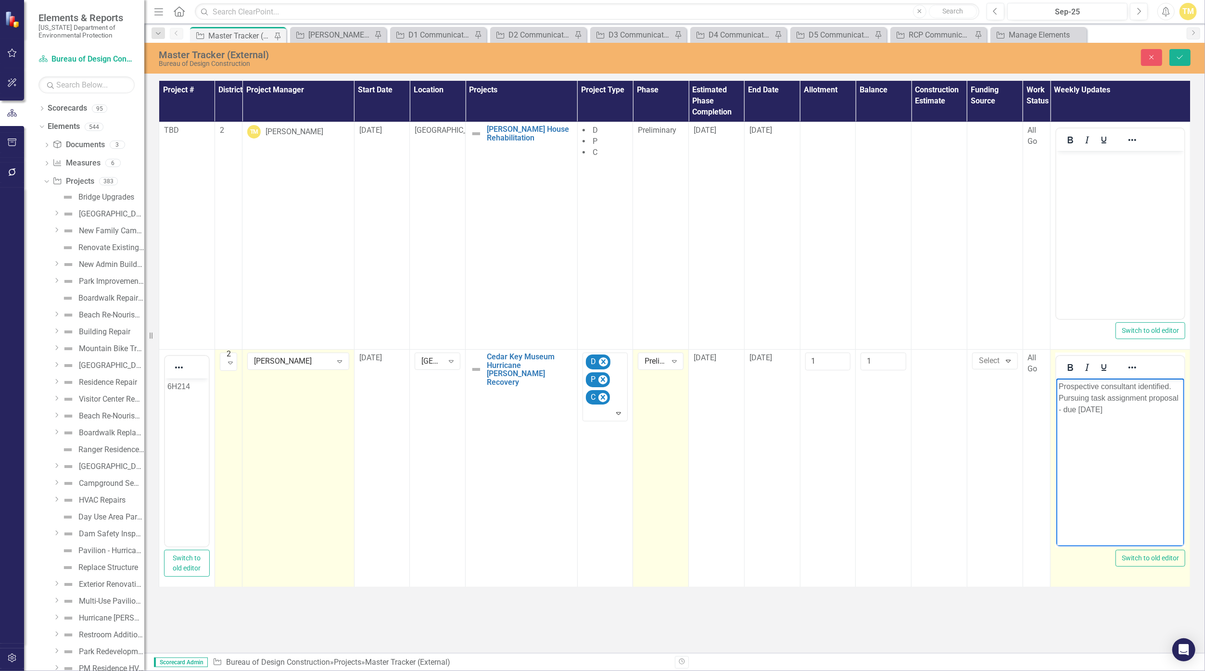
click at [1096, 445] on body "Prospective consultant identified. Pursuing task assignment proposal - due [DAT…" at bounding box center [1119, 450] width 128 height 144
click at [1079, 399] on p "Prospective consultant identified. Pursuing task assignment proposal - due [DAT…" at bounding box center [1119, 397] width 123 height 35
click at [1145, 395] on p "Prospective consultant identified. Task assignment proposal - due [DATE]" at bounding box center [1119, 397] width 123 height 35
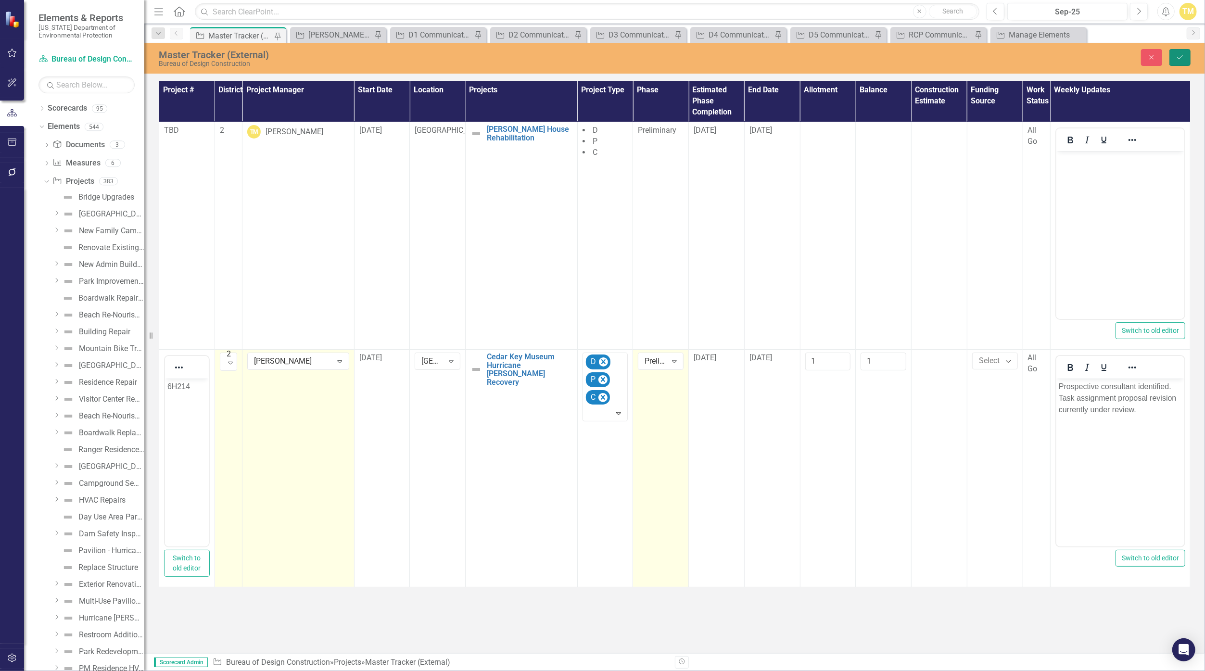
click at [1175, 60] on icon "Save" at bounding box center [1179, 57] width 9 height 7
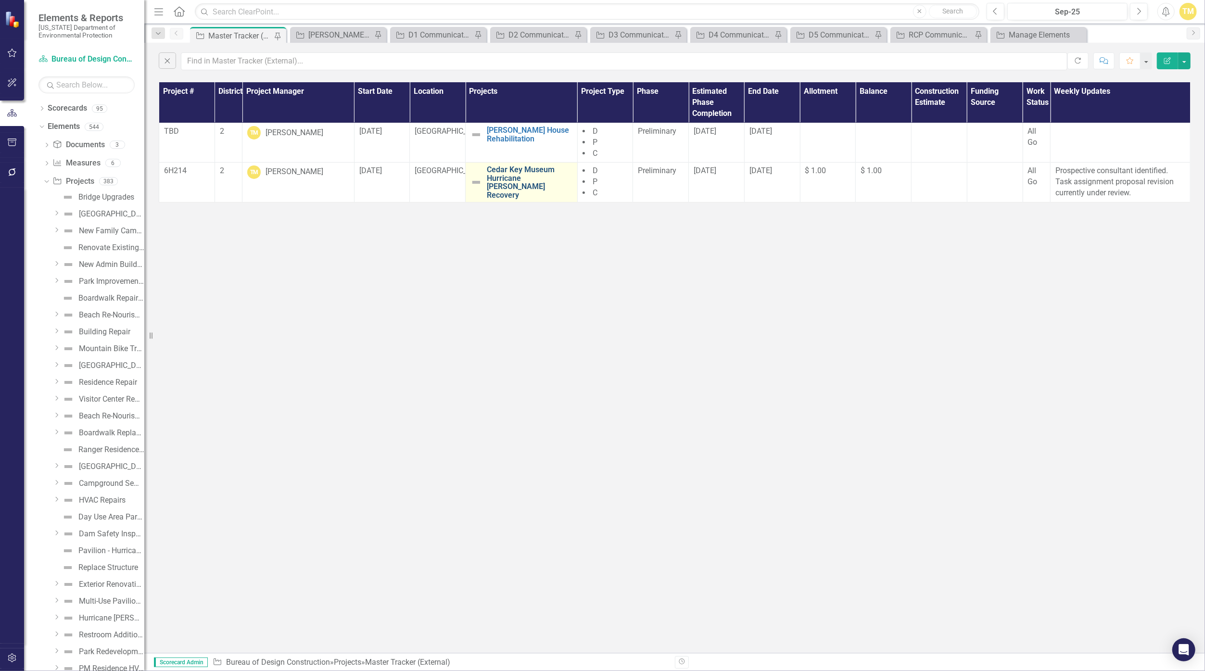
click at [550, 189] on link "Cedar Key Museum Hurricane [PERSON_NAME] Recovery" at bounding box center [530, 182] width 86 height 34
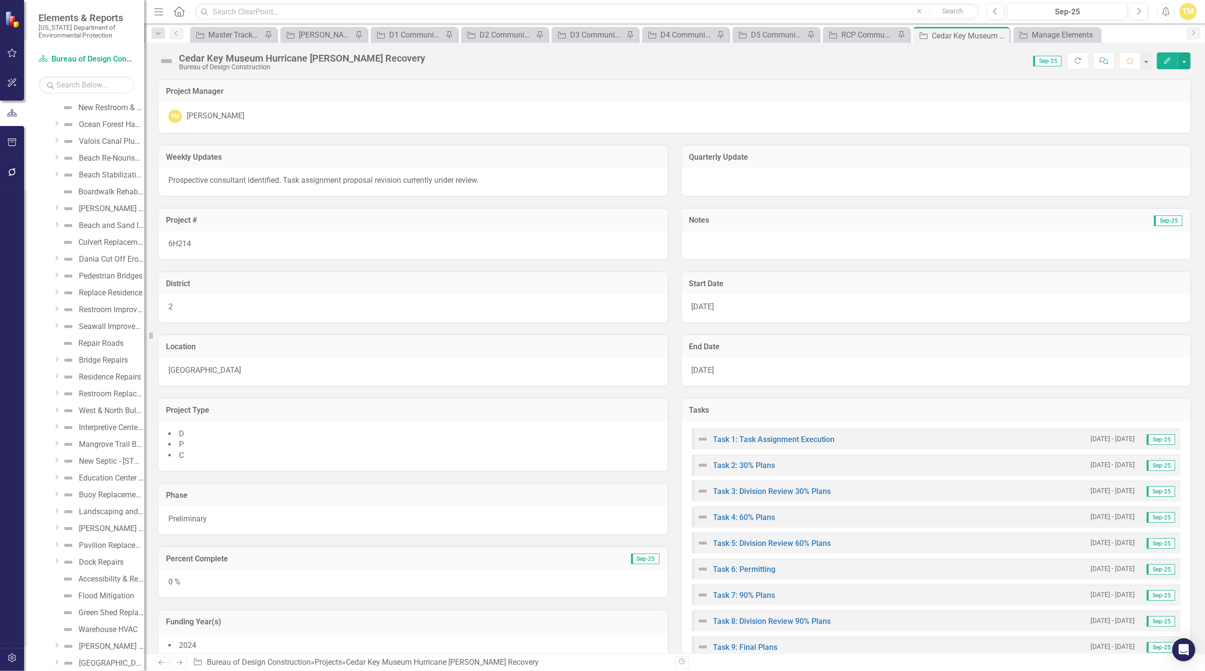
scroll to position [4515, 0]
click at [249, 31] on div "Master Tracker (External)" at bounding box center [235, 35] width 54 height 12
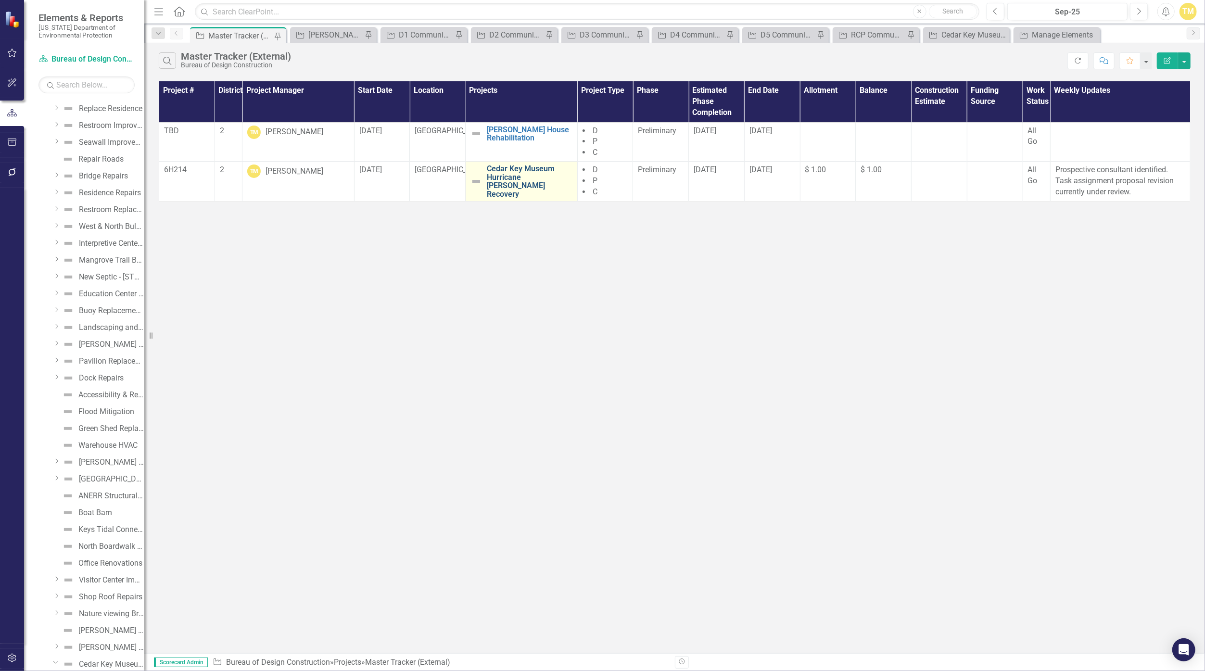
click at [531, 187] on link "Cedar Key Museum Hurricane [PERSON_NAME] Recovery" at bounding box center [530, 181] width 86 height 34
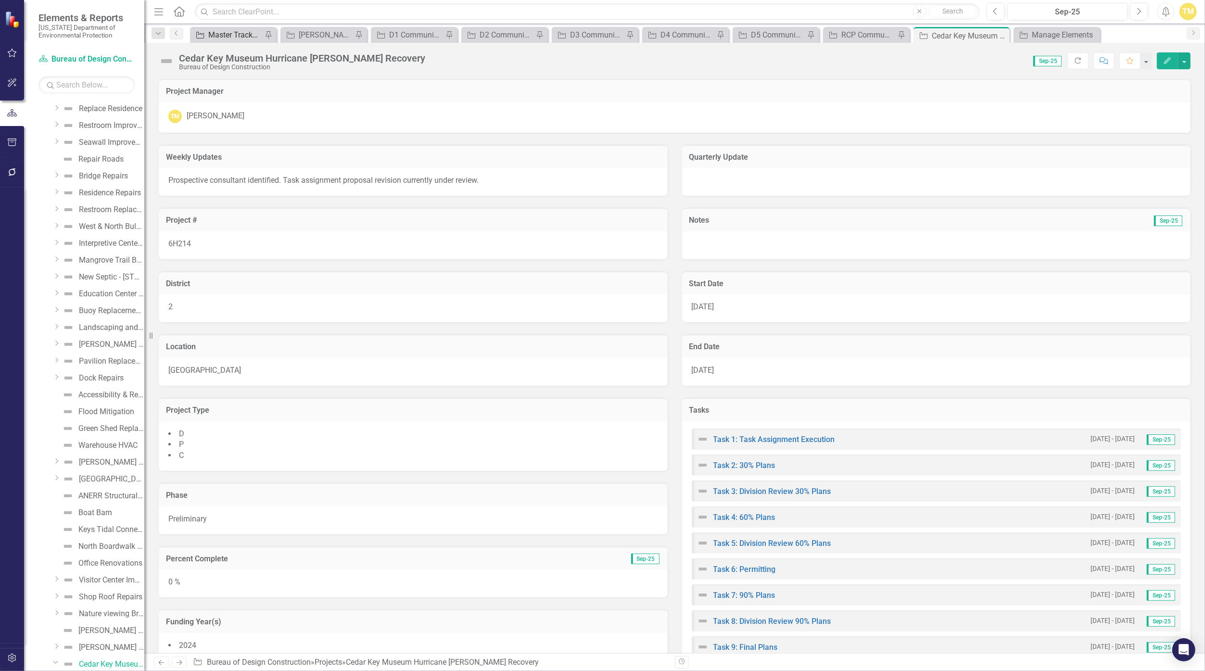
click at [229, 37] on div "Master Tracker (External)" at bounding box center [235, 35] width 54 height 12
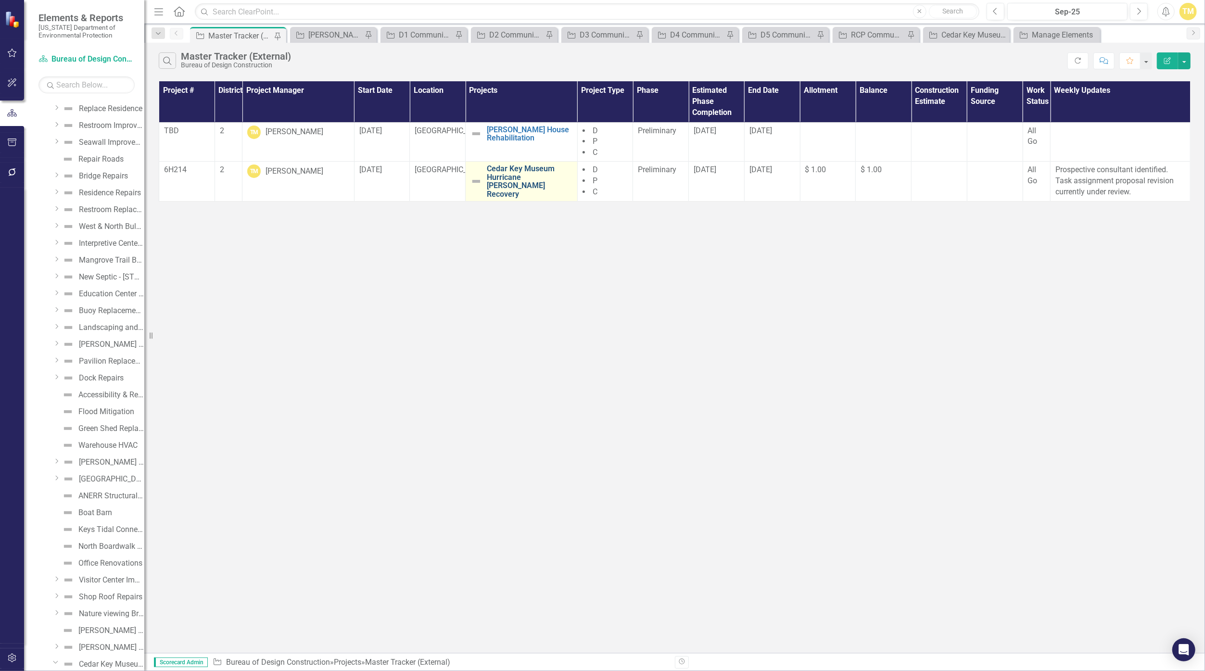
click at [530, 168] on link "Cedar Key Museum Hurricane [PERSON_NAME] Recovery" at bounding box center [530, 181] width 86 height 34
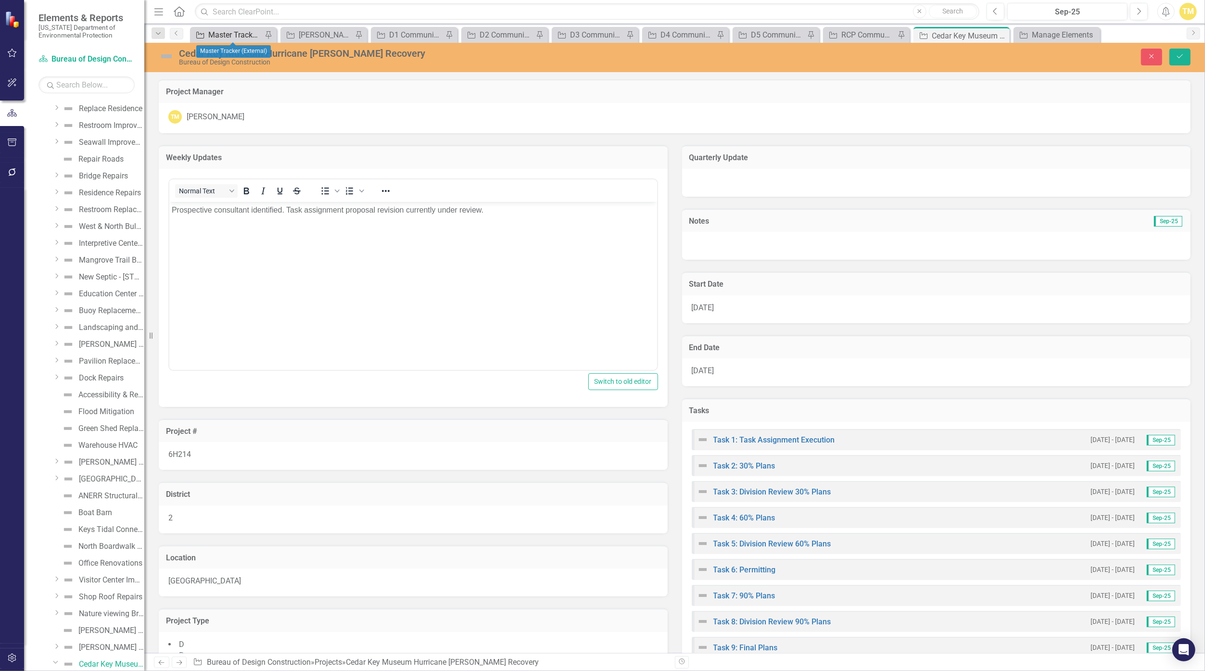
click at [227, 36] on div "Master Tracker (External)" at bounding box center [235, 35] width 54 height 12
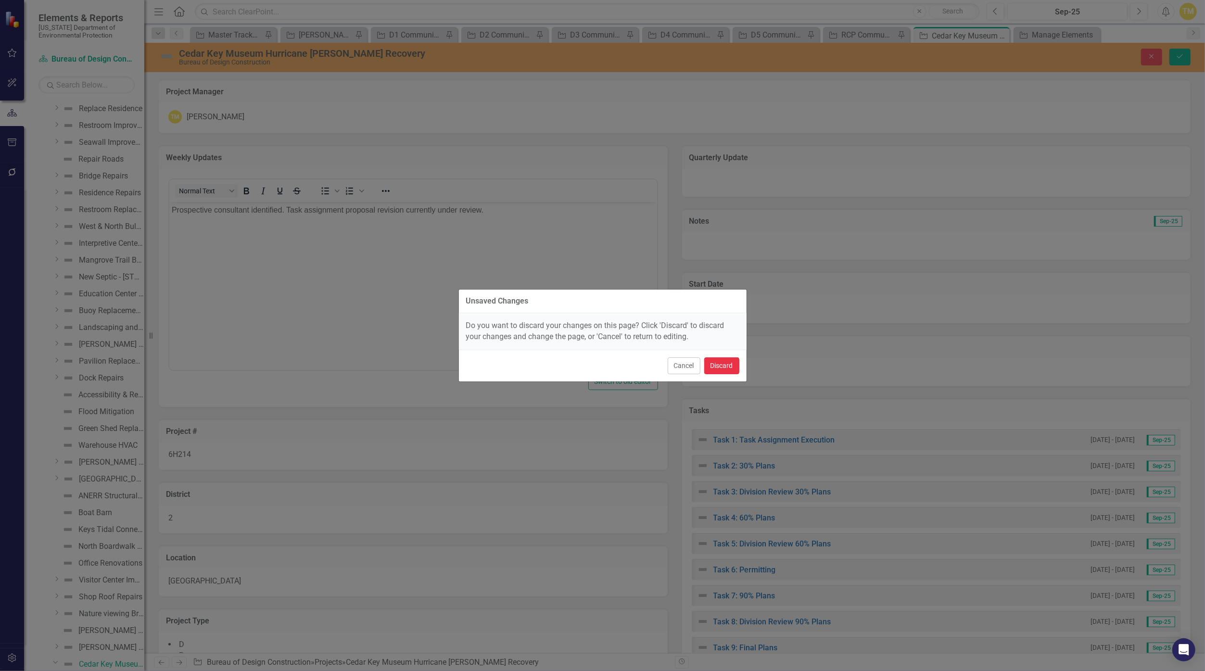
click at [719, 363] on button "Discard" at bounding box center [721, 365] width 35 height 17
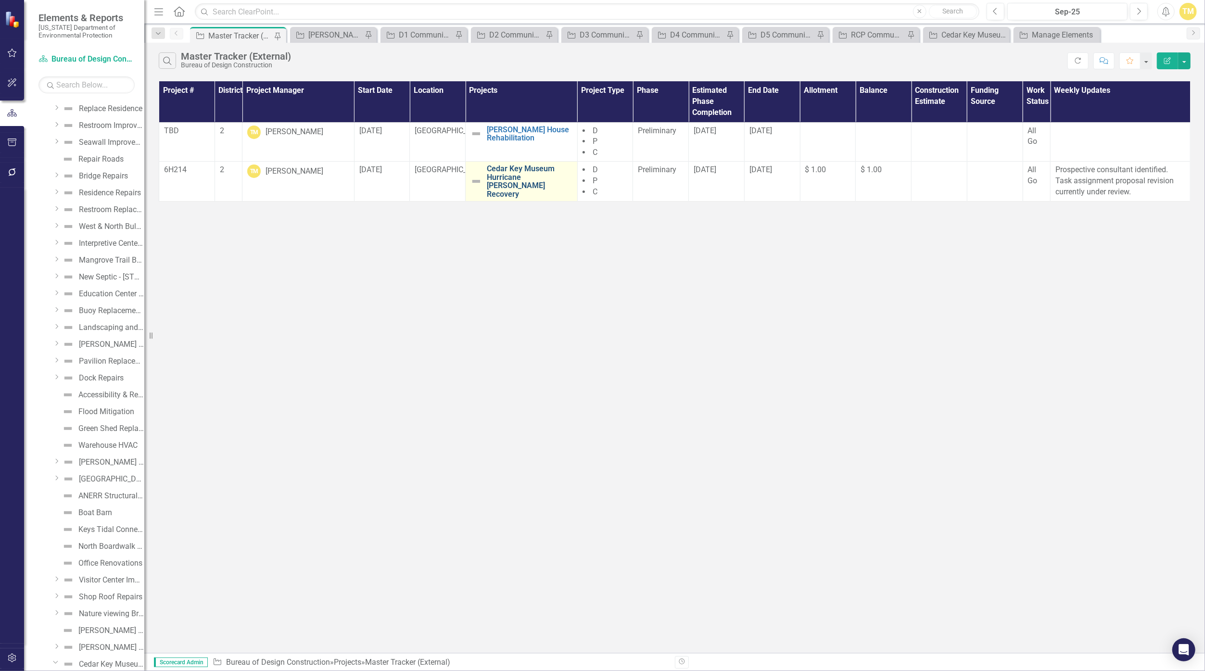
click at [565, 174] on link "Cedar Key Museum Hurricane [PERSON_NAME] Recovery" at bounding box center [530, 181] width 86 height 34
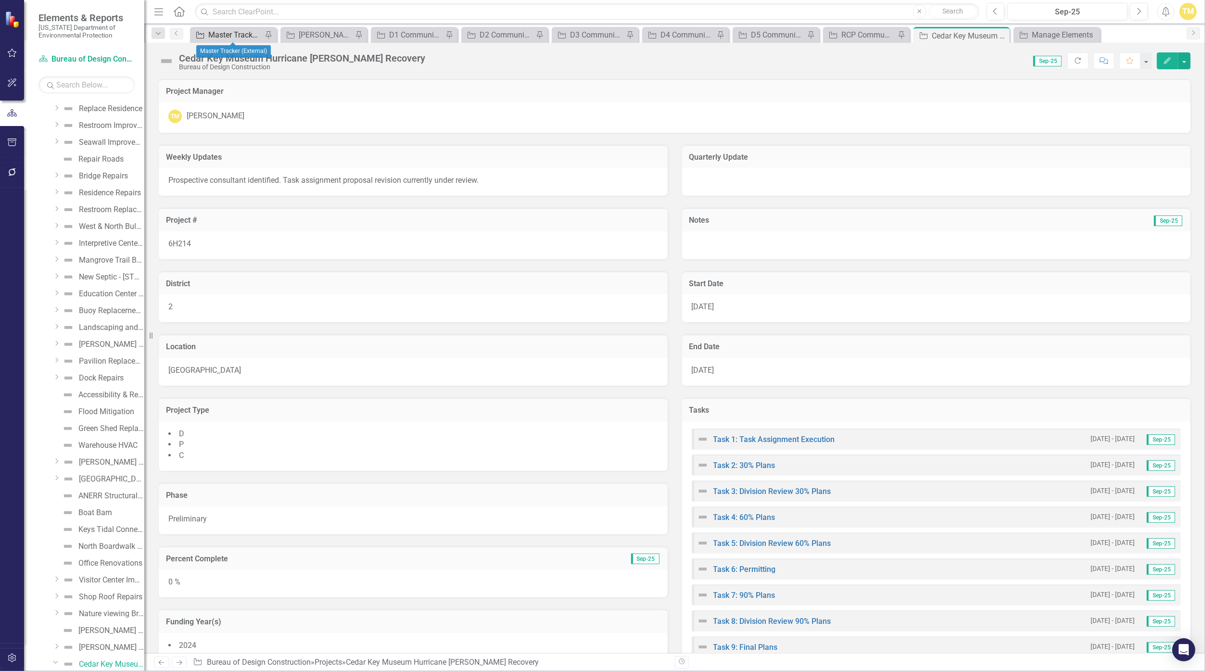
click at [218, 34] on div "Master Tracker (External)" at bounding box center [235, 35] width 54 height 12
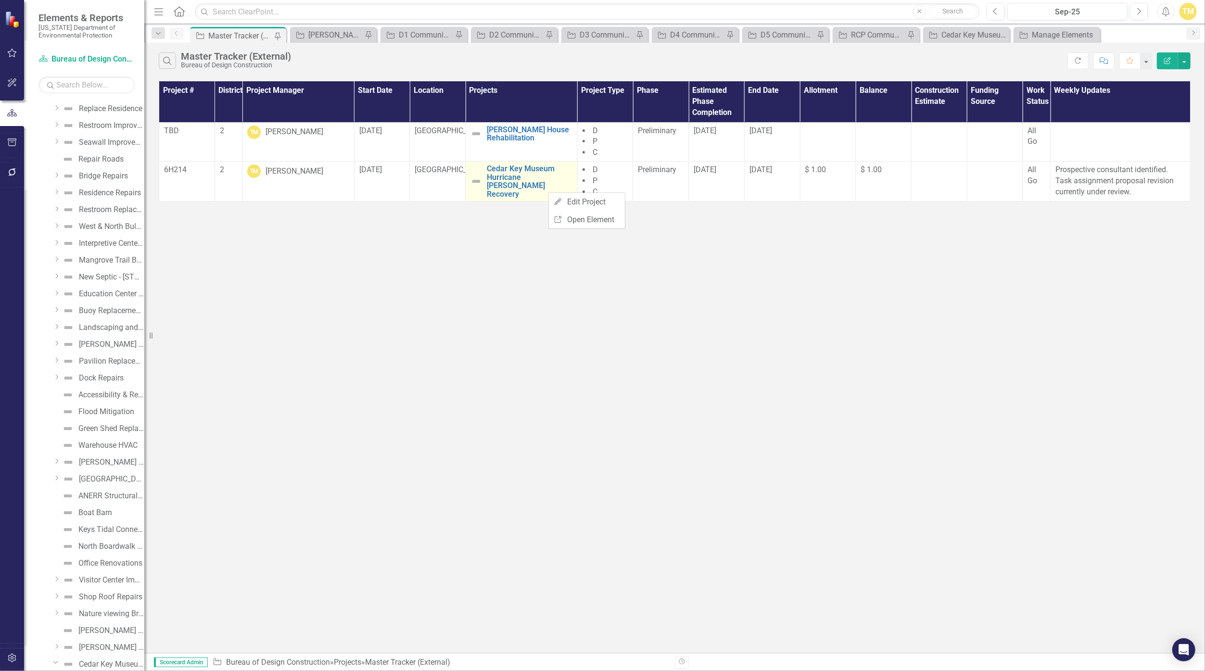
click at [483, 193] on td "Cedar Key Museum Hurricane [PERSON_NAME] Recovery Edit Edit Project Link Open E…" at bounding box center [521, 182] width 112 height 40
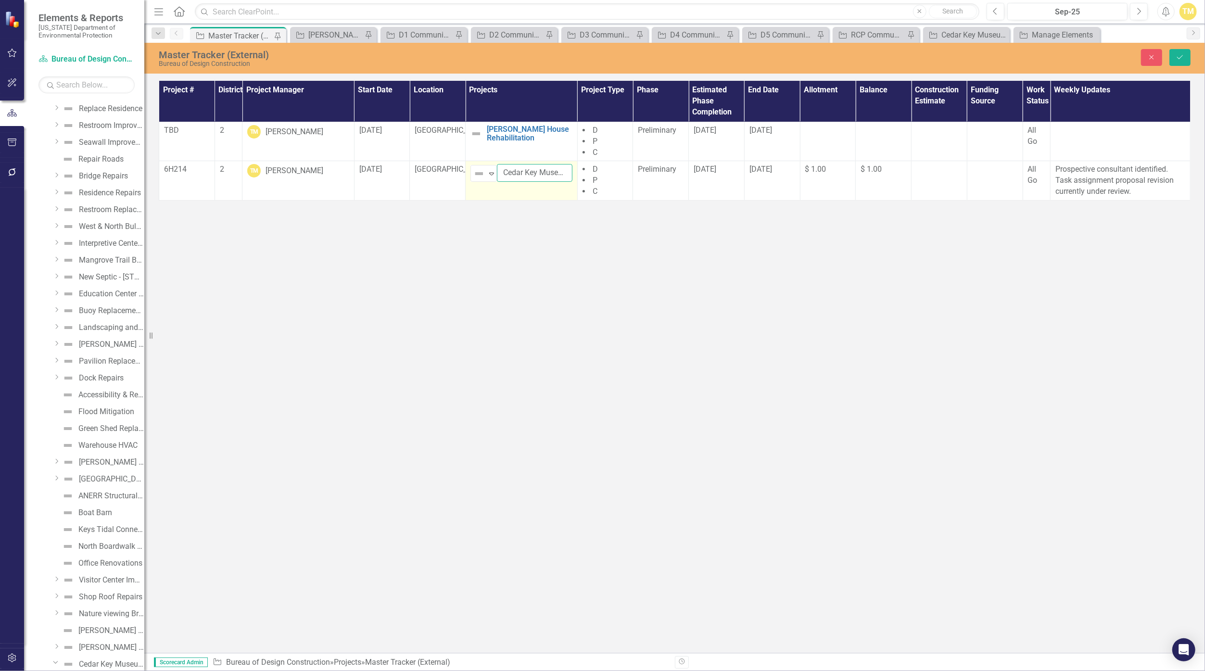
drag, startPoint x: 483, startPoint y: 193, endPoint x: 545, endPoint y: 171, distance: 66.3
click at [545, 171] on input "Cedar Key Museum Hurricane [PERSON_NAME] Recovery" at bounding box center [534, 173] width 75 height 18
click at [562, 176] on input "Cedar Key Museum Hurricane [PERSON_NAME] Recovery" at bounding box center [534, 173] width 75 height 18
type input "Hurricane [PERSON_NAME] Recovery"
click at [628, 218] on div "Master Tracker (External) Bureau of Design Construction Close Save Project # Di…" at bounding box center [674, 348] width 1060 height 610
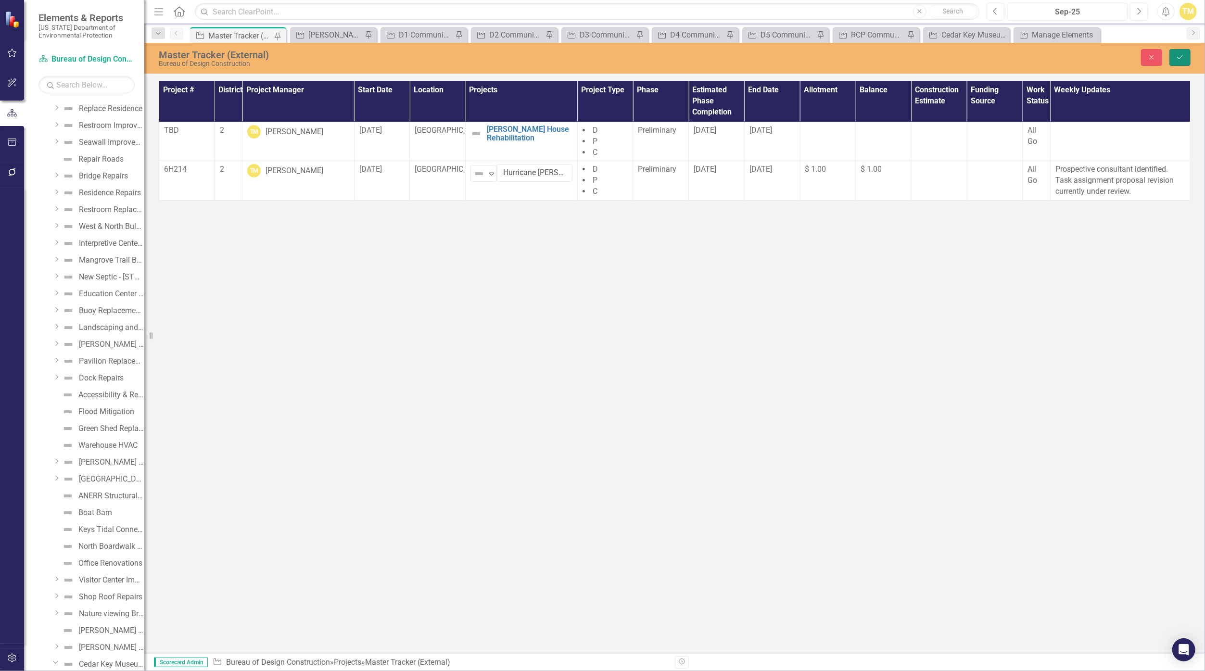
click at [1172, 62] on button "Save" at bounding box center [1179, 57] width 21 height 17
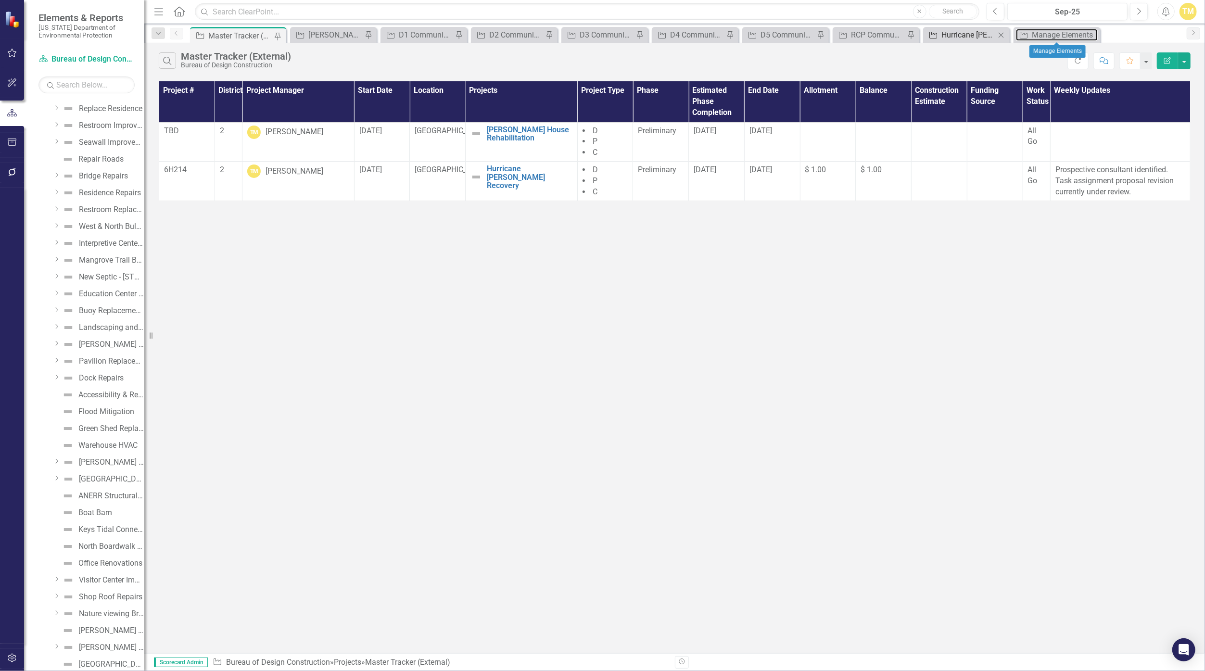
click at [1030, 31] on link "Project Manage Elements" at bounding box center [1057, 35] width 82 height 12
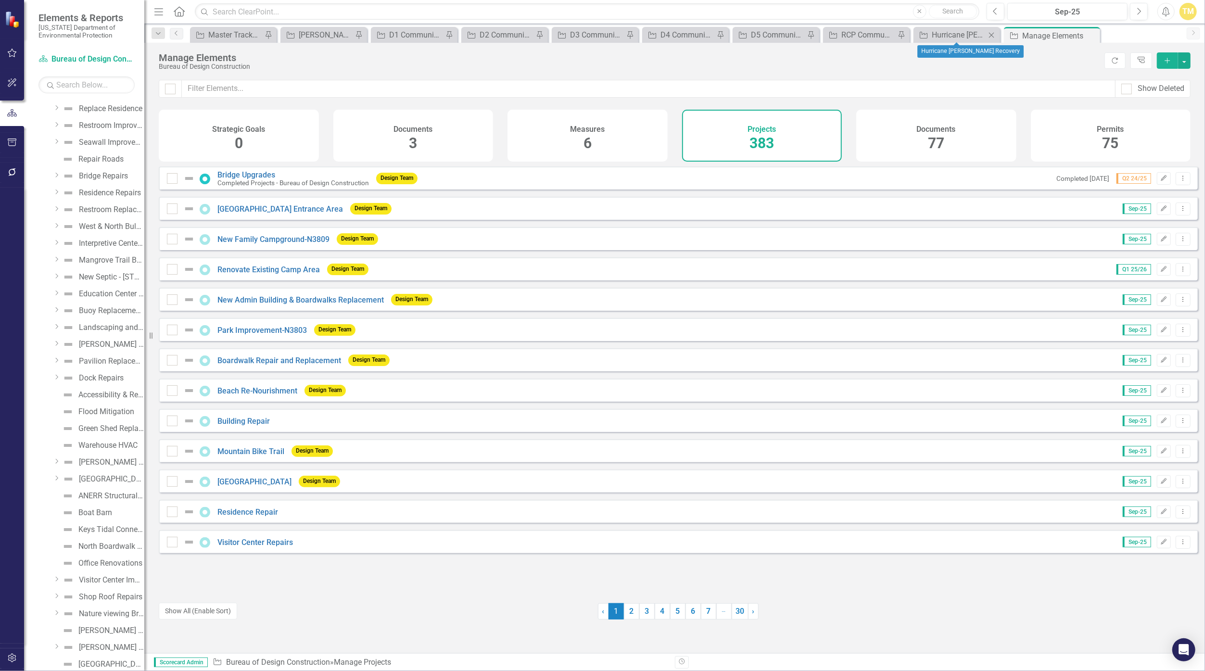
click at [950, 27] on div "Project Hurricane [PERSON_NAME] Recovery Close" at bounding box center [956, 35] width 87 height 16
click at [522, 90] on input "text" at bounding box center [648, 89] width 933 height 18
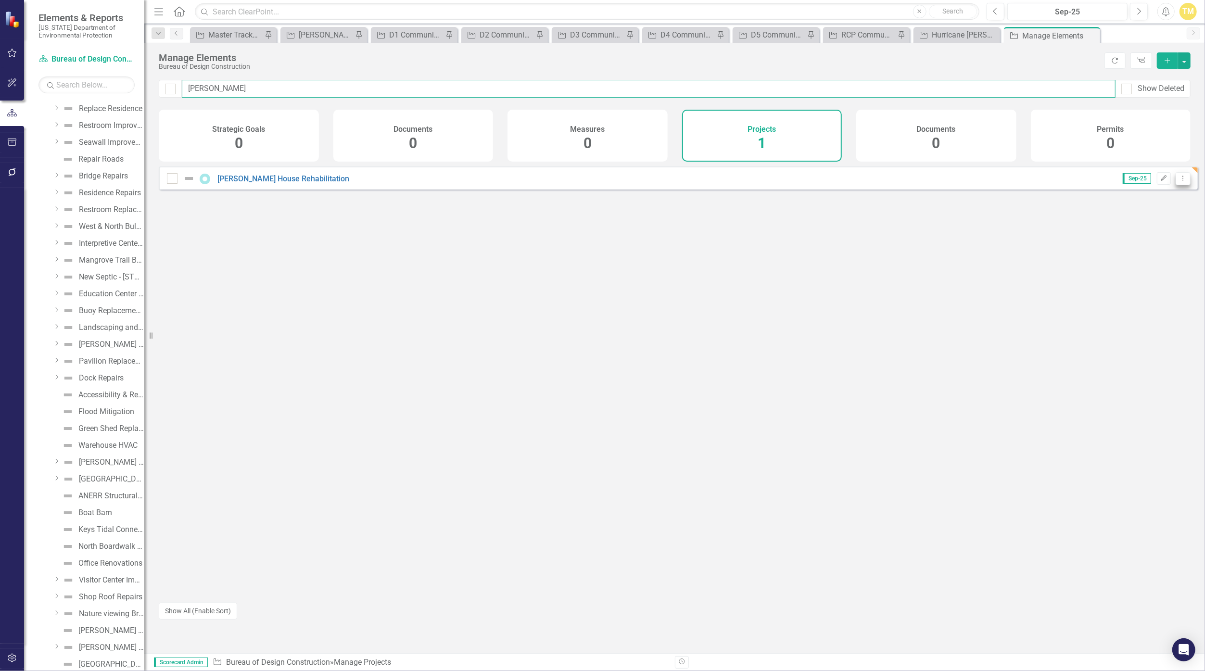
type input "[PERSON_NAME]"
click at [1179, 181] on icon "Dropdown Menu" at bounding box center [1183, 178] width 8 height 6
click at [1162, 248] on link "Trash Delete Project" at bounding box center [1142, 255] width 81 height 18
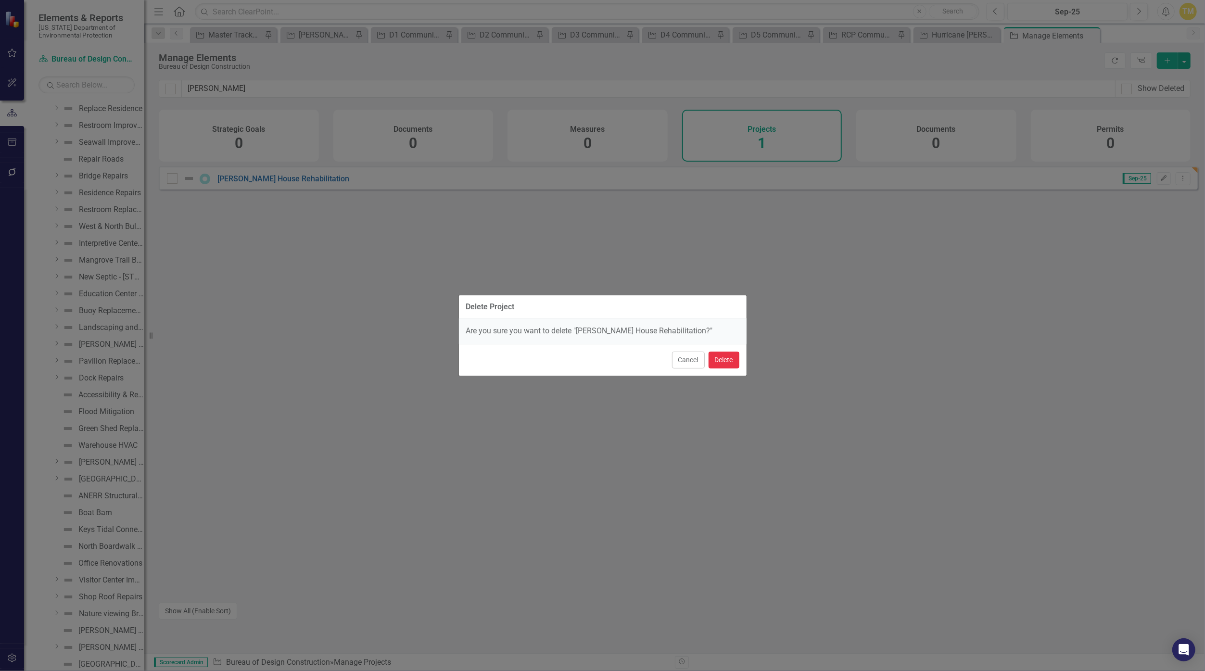
click at [728, 360] on button "Delete" at bounding box center [723, 359] width 31 height 17
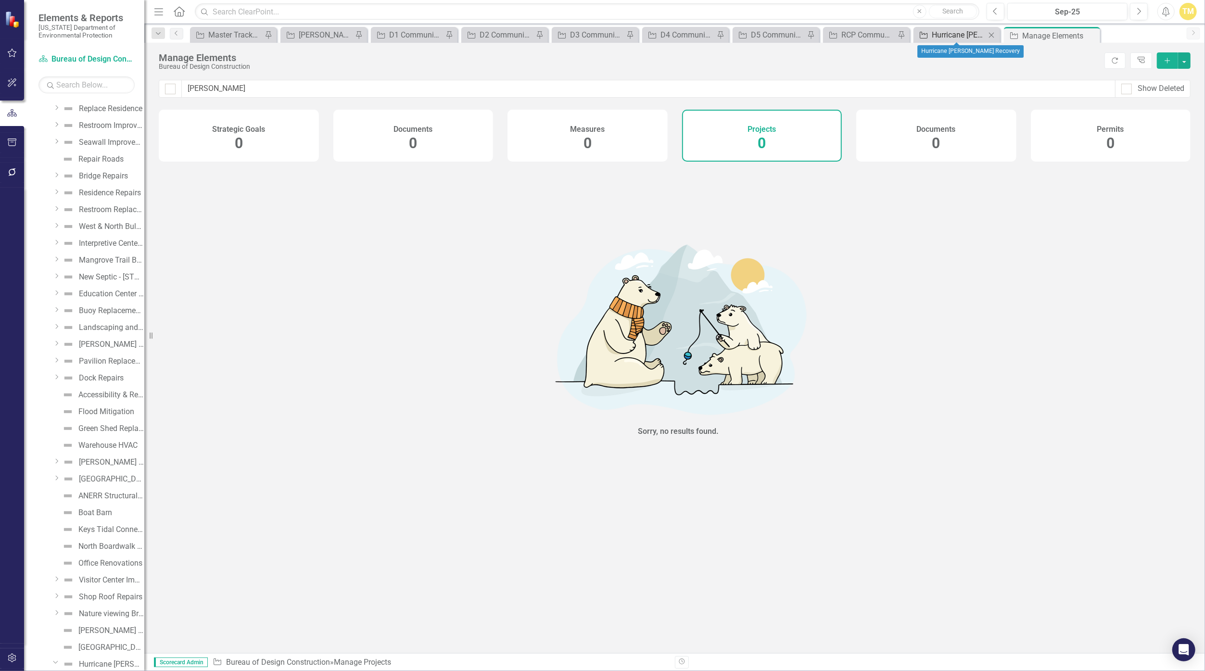
click at [941, 38] on div "Hurricane [PERSON_NAME] Recovery" at bounding box center [958, 35] width 54 height 12
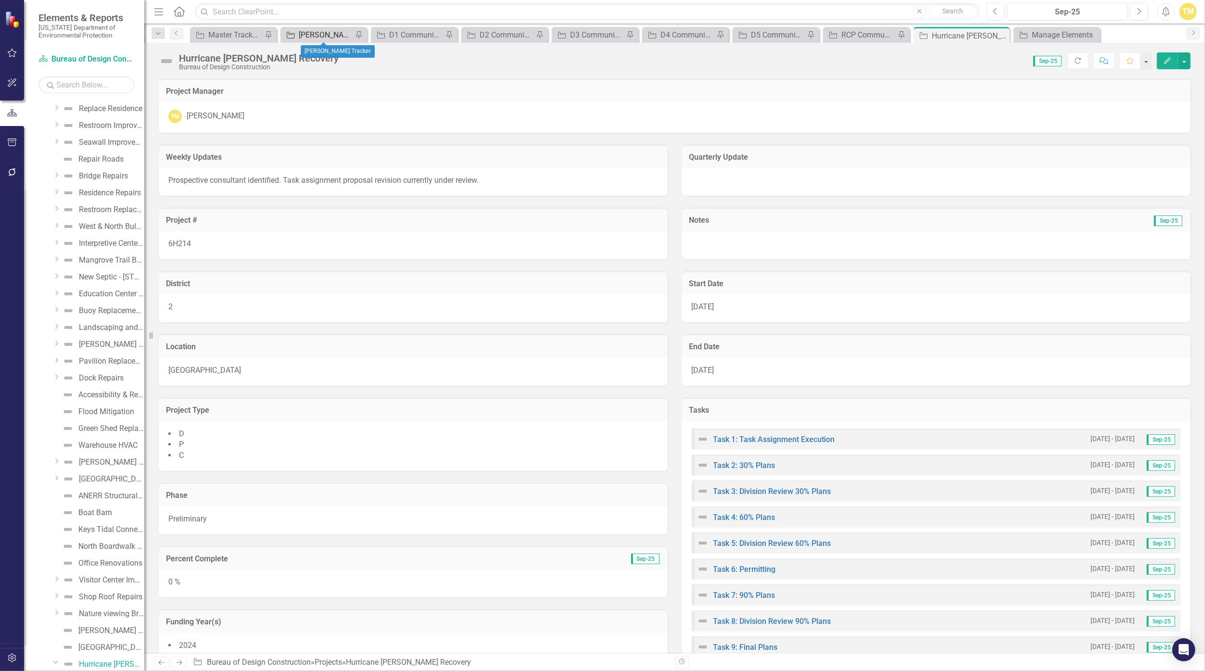
click at [314, 36] on div "[PERSON_NAME] Tracker" at bounding box center [326, 35] width 54 height 12
